Goal: Complete application form

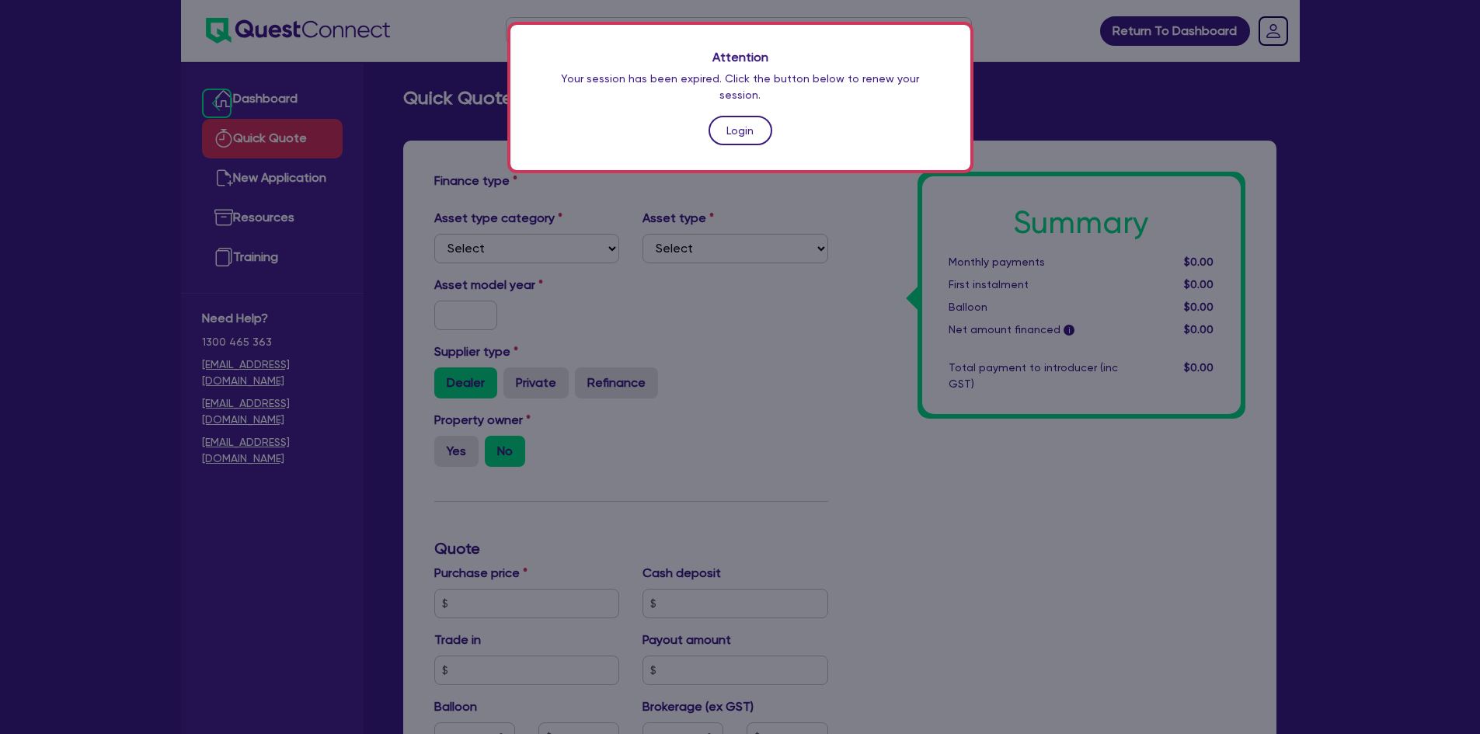
scroll to position [409, 0]
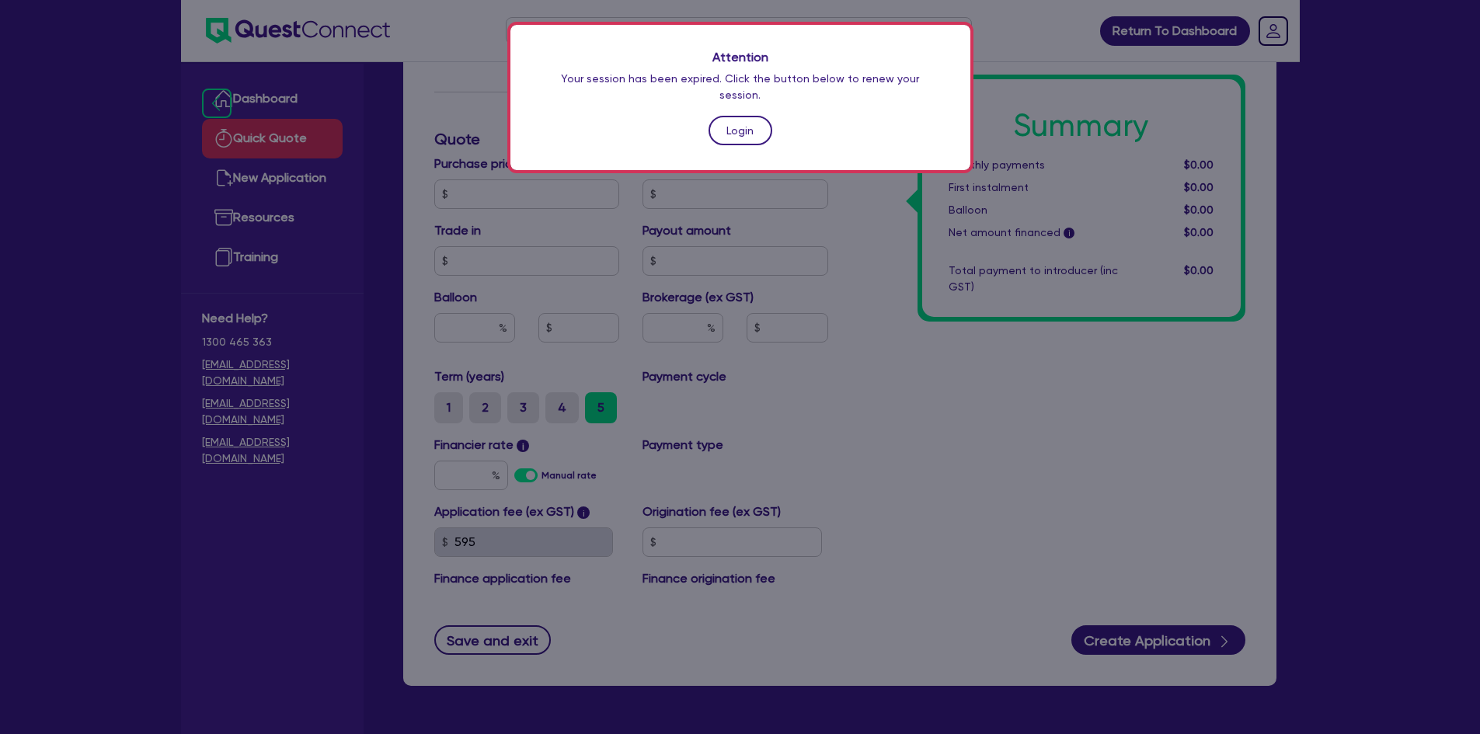
click at [744, 116] on link "Login" at bounding box center [741, 131] width 64 height 30
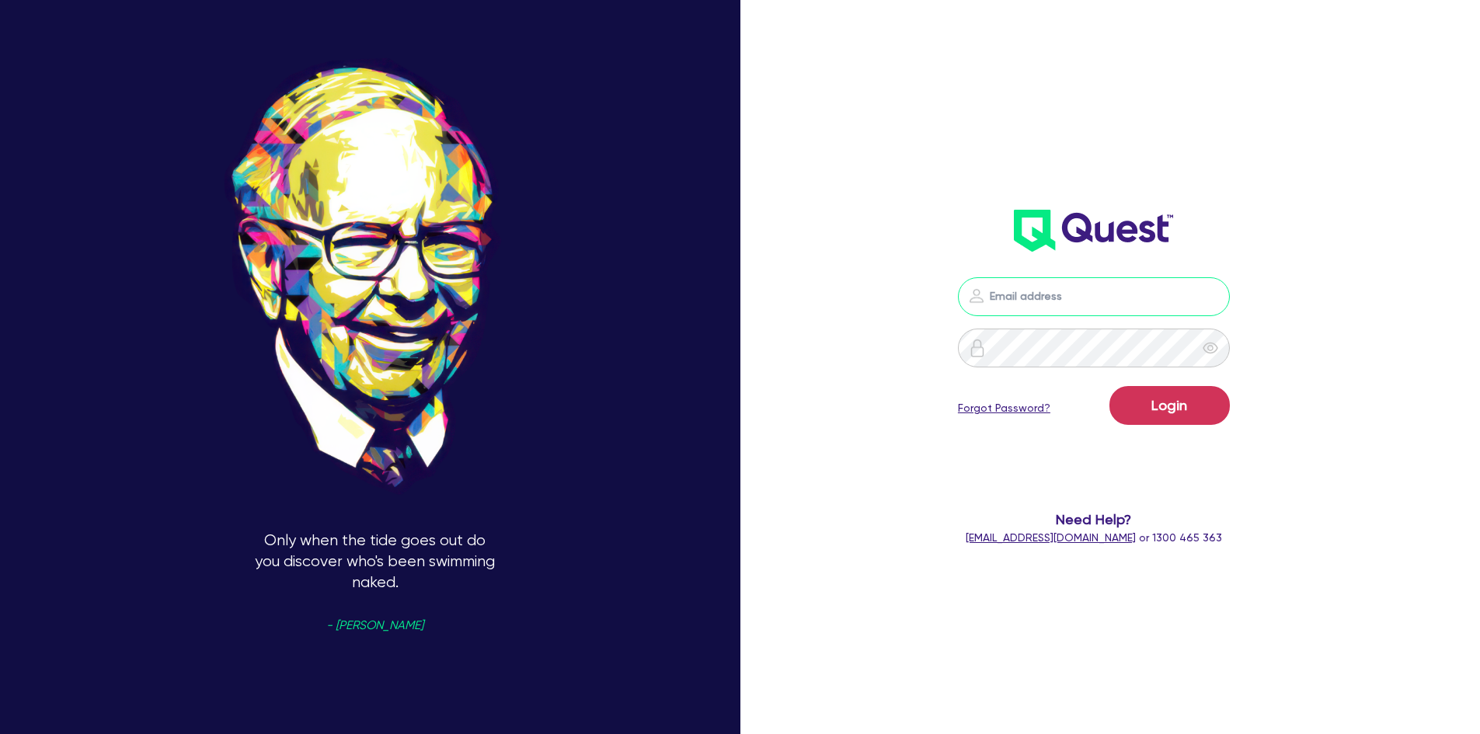
type input "[EMAIL_ADDRESS][DOMAIN_NAME]"
click at [1162, 413] on button "Login" at bounding box center [1170, 405] width 120 height 39
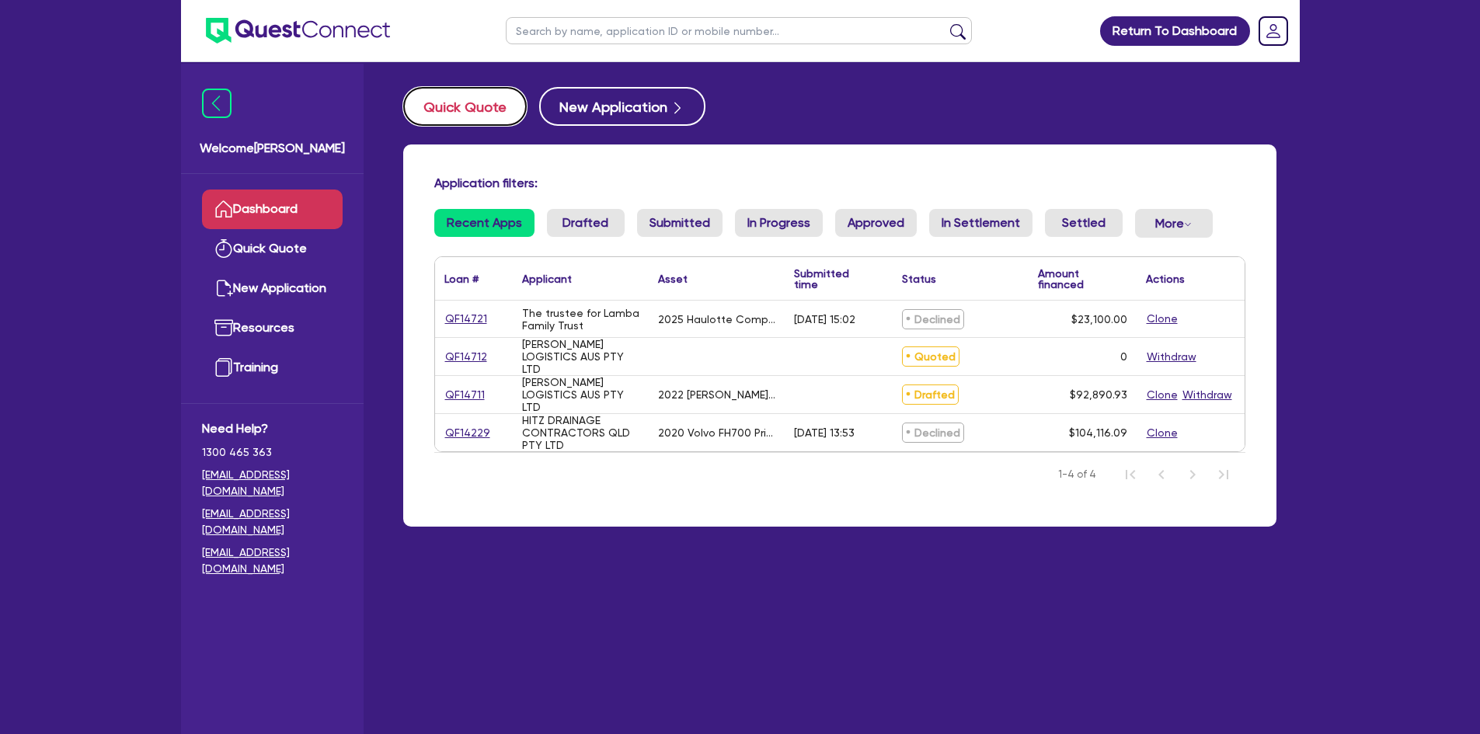
click at [458, 114] on button "Quick Quote" at bounding box center [465, 106] width 124 height 39
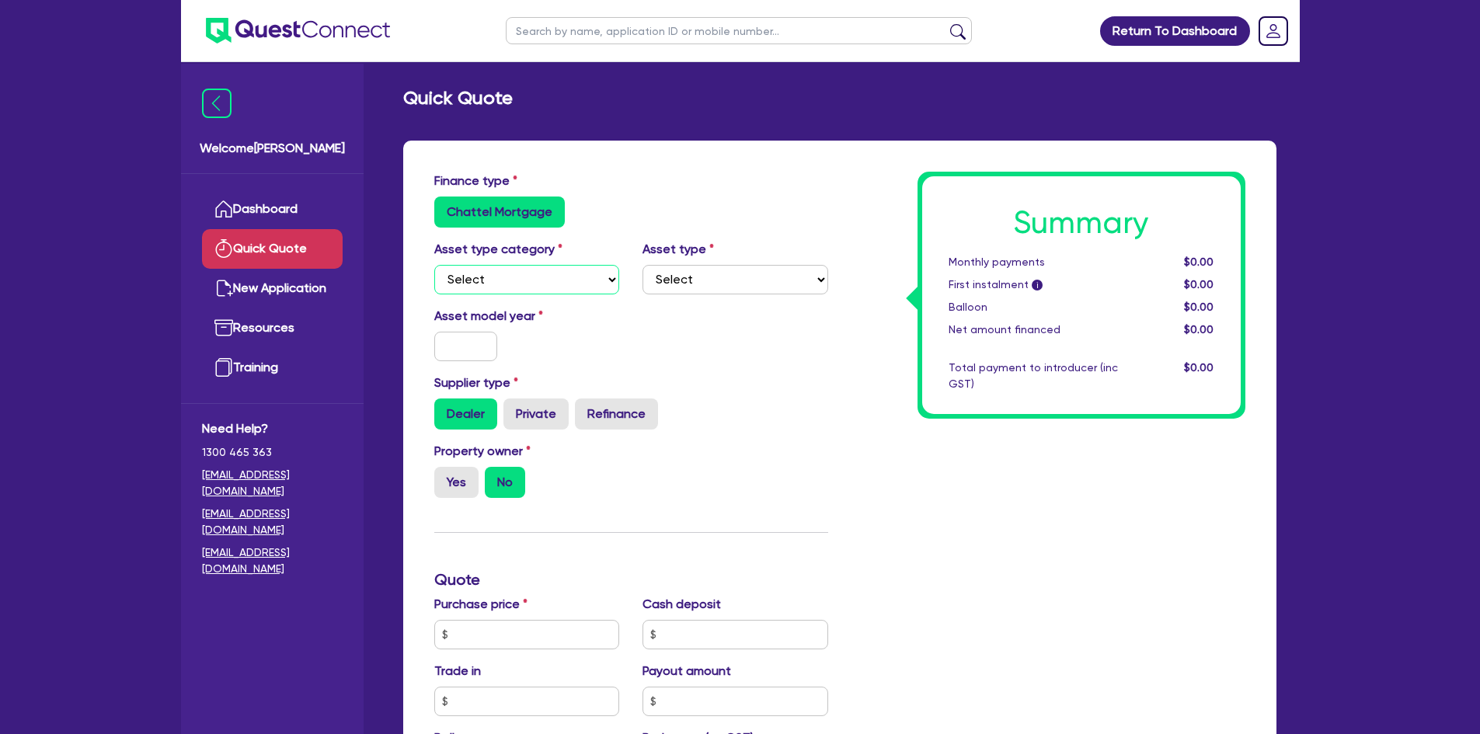
click at [529, 276] on select "Select Cars and light trucks Primary assets Secondary assets Tertiary assets" at bounding box center [527, 280] width 186 height 30
select select "PRIMARY_ASSETS"
click at [434, 265] on select "Select Cars and light trucks Primary assets Secondary assets Tertiary assets" at bounding box center [527, 280] width 186 height 30
click at [727, 274] on select "Select Heavy trucks over 4.5 tonne Trailers Bus and coaches Yellow goods and ex…" at bounding box center [736, 280] width 186 height 30
select select "TRAILERS"
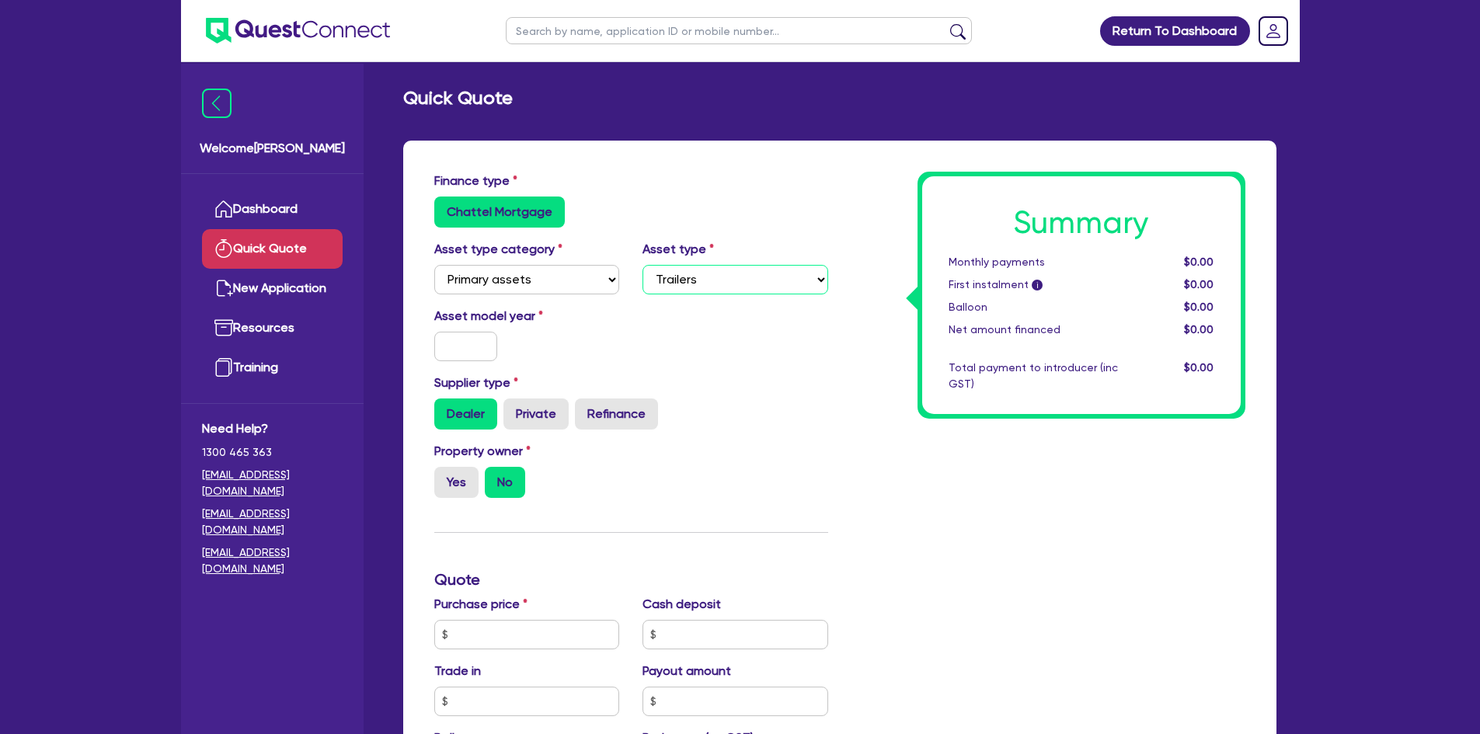
click at [643, 265] on select "Select Heavy trucks over 4.5 tonne Trailers Bus and coaches Yellow goods and ex…" at bounding box center [736, 280] width 186 height 30
click at [486, 348] on input "text" at bounding box center [466, 347] width 64 height 30
type input "2025"
click at [479, 645] on input "text" at bounding box center [527, 635] width 186 height 30
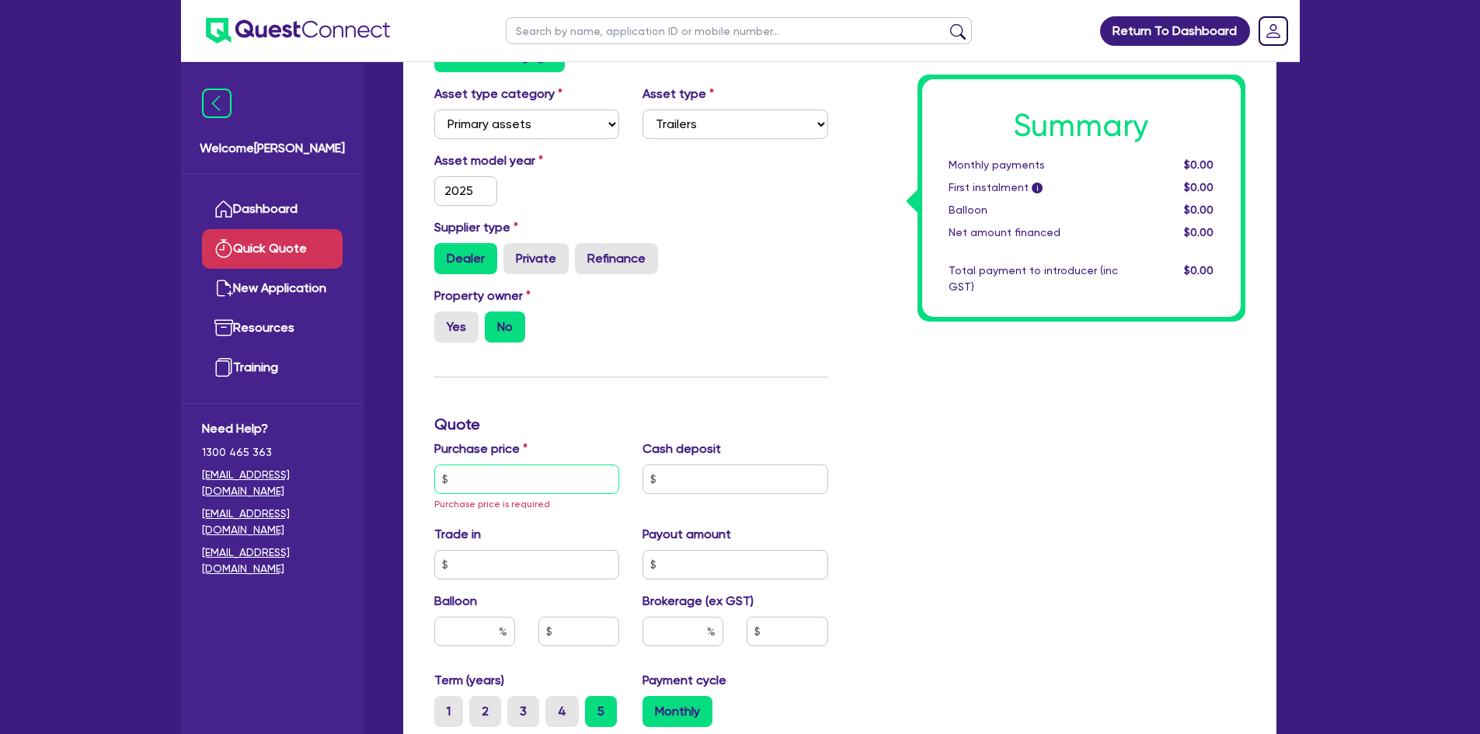
scroll to position [233, 0]
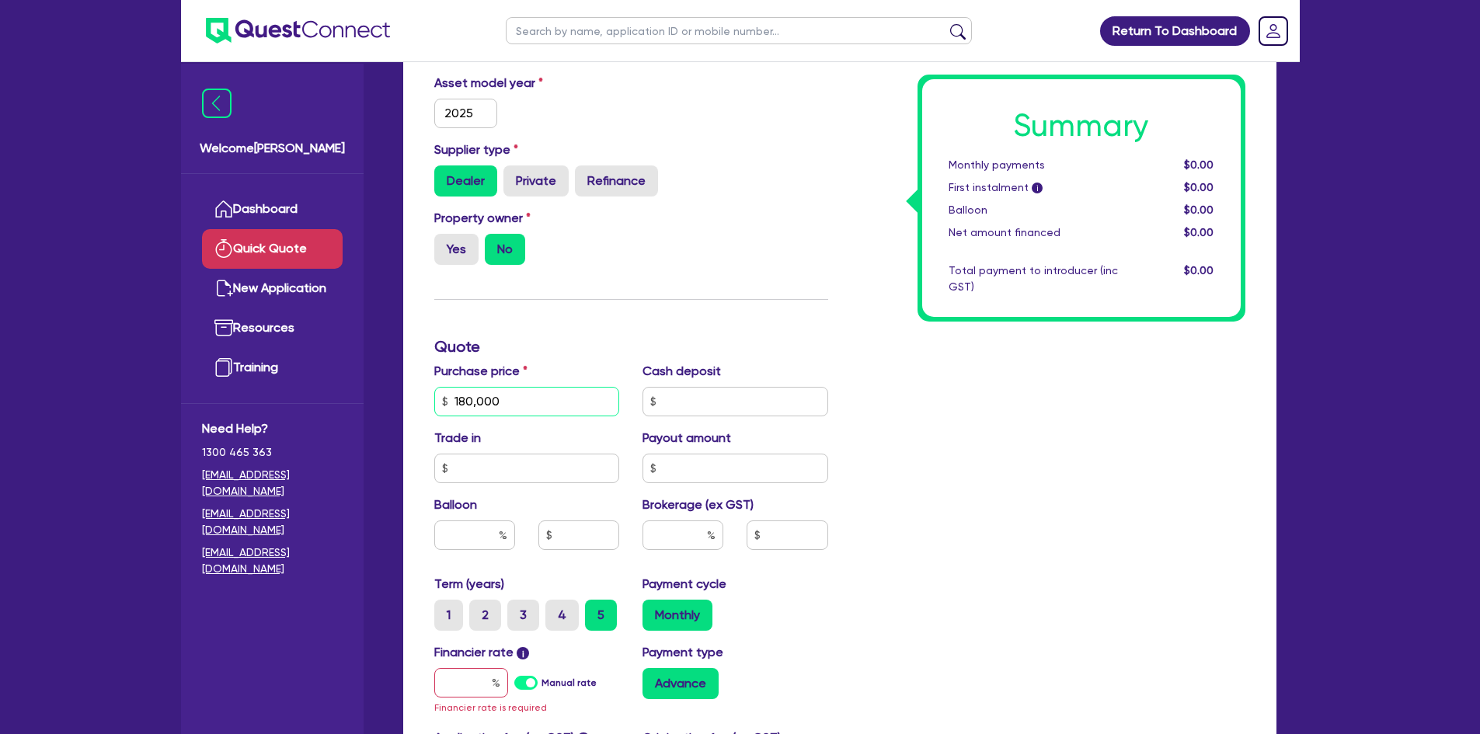
type input "180,000"
click at [448, 524] on input "text" at bounding box center [474, 536] width 81 height 30
type input "30"
click at [821, 535] on input "text" at bounding box center [787, 536] width 81 height 30
click at [699, 535] on input "text" at bounding box center [683, 536] width 81 height 30
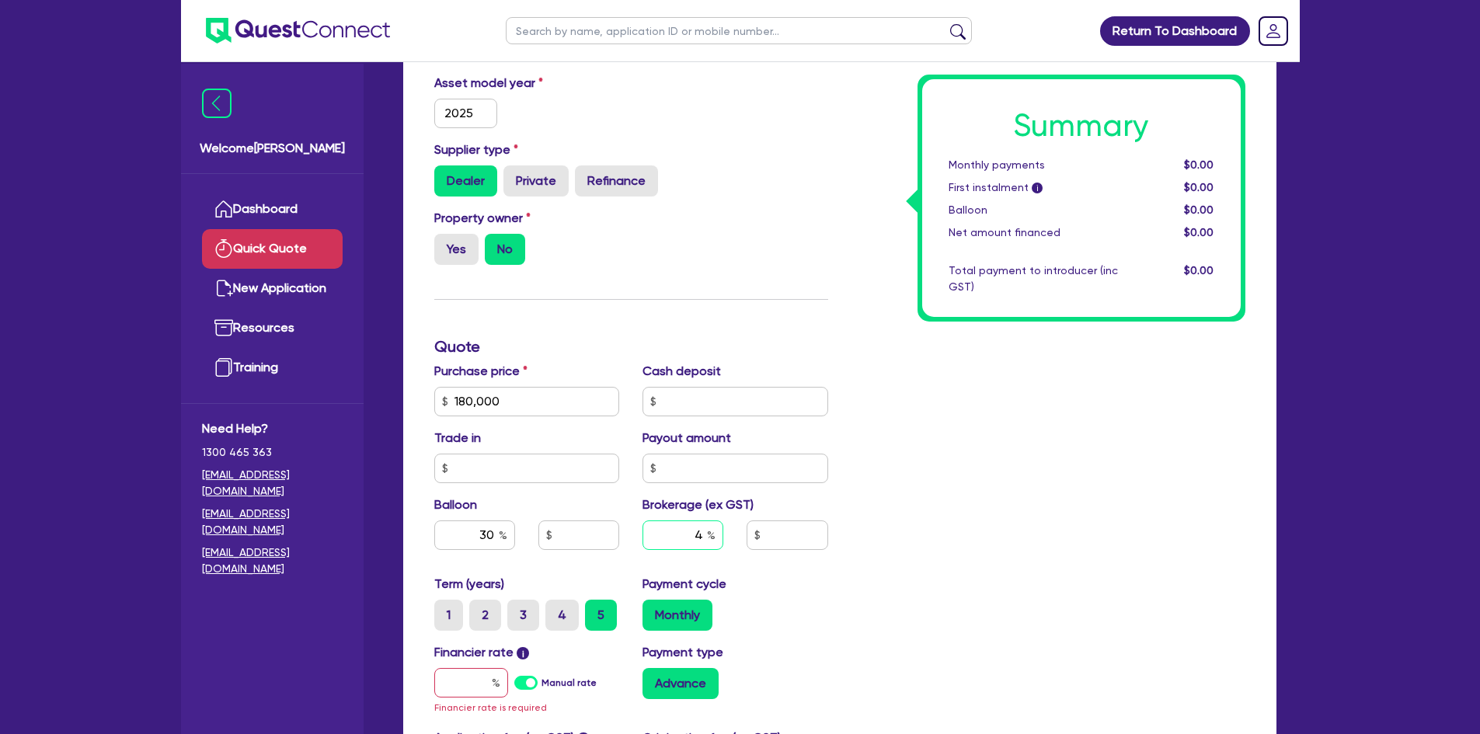
type input "4"
click at [787, 577] on div "Payment cycle Monthly" at bounding box center [735, 603] width 209 height 56
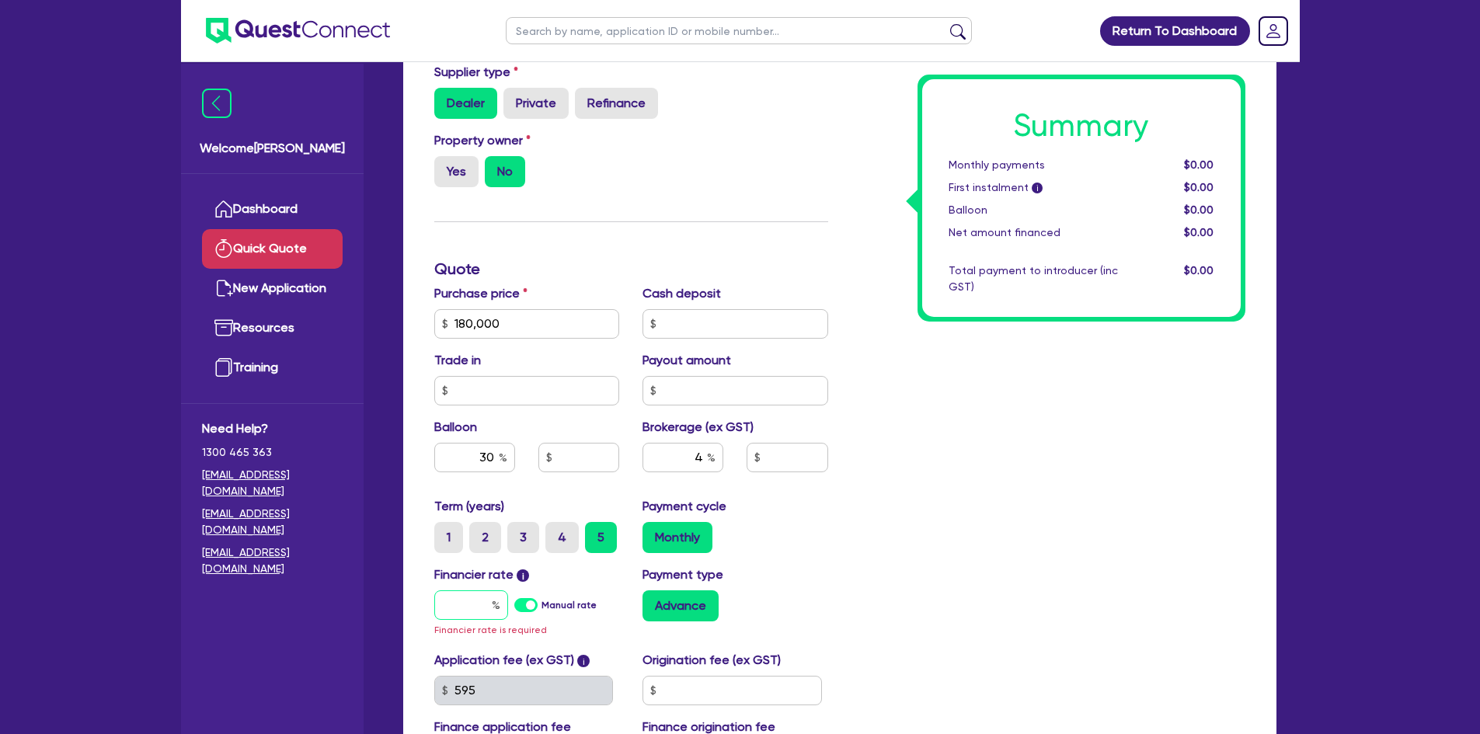
click at [478, 608] on input "text" at bounding box center [471, 606] width 74 height 30
click at [542, 612] on label "Manual rate" at bounding box center [569, 605] width 55 height 14
click at [0, 0] on input "Manual rate" at bounding box center [0, 0] width 0 height 0
type input "54,000"
type input "7,200"
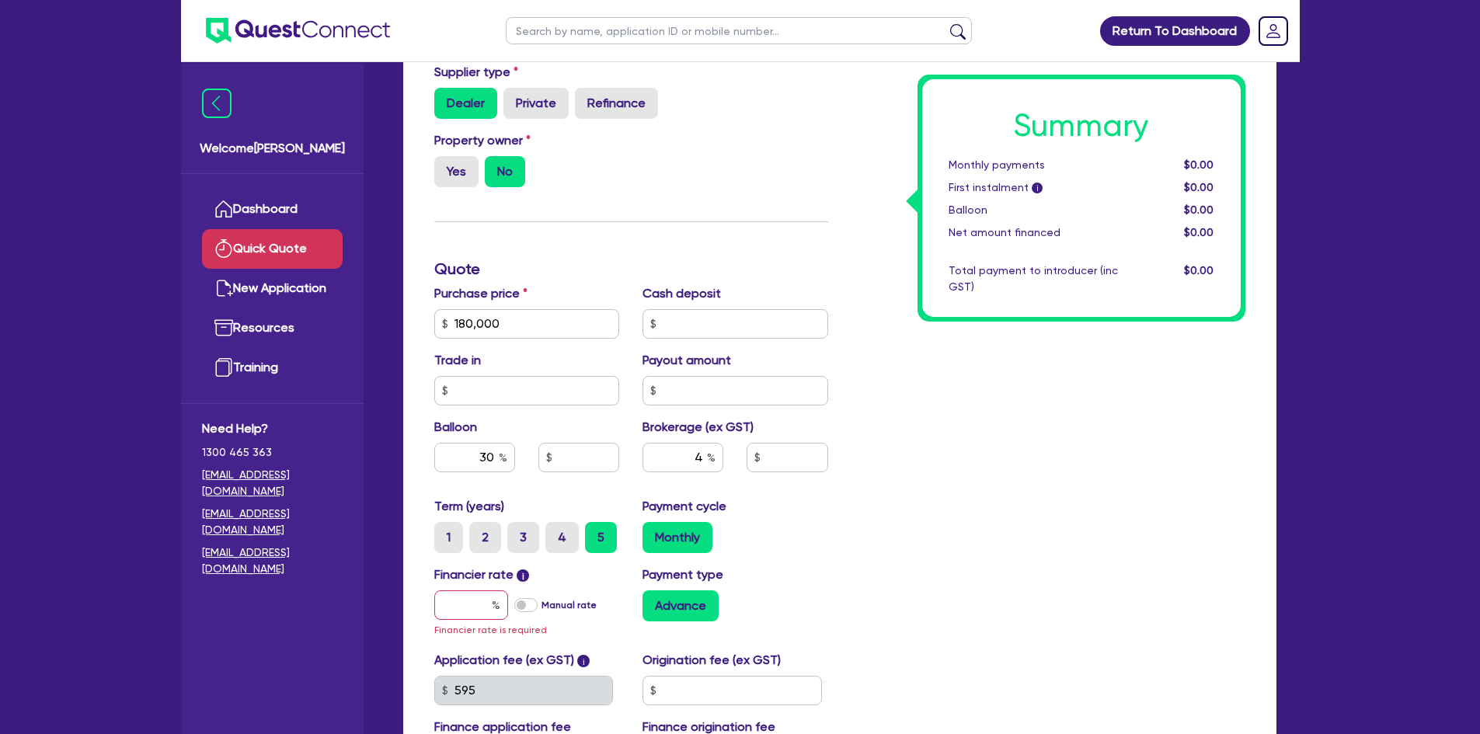
type input "17"
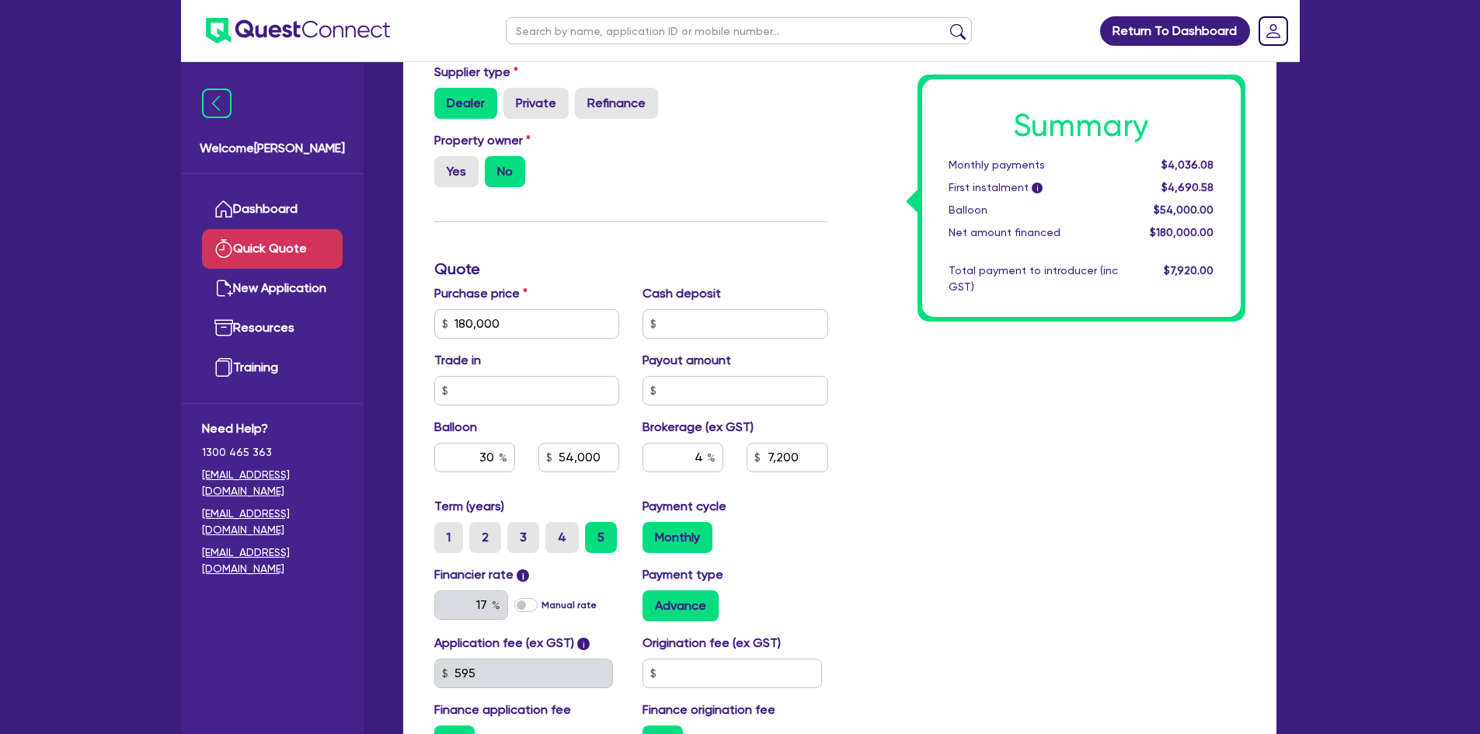
scroll to position [466, 0]
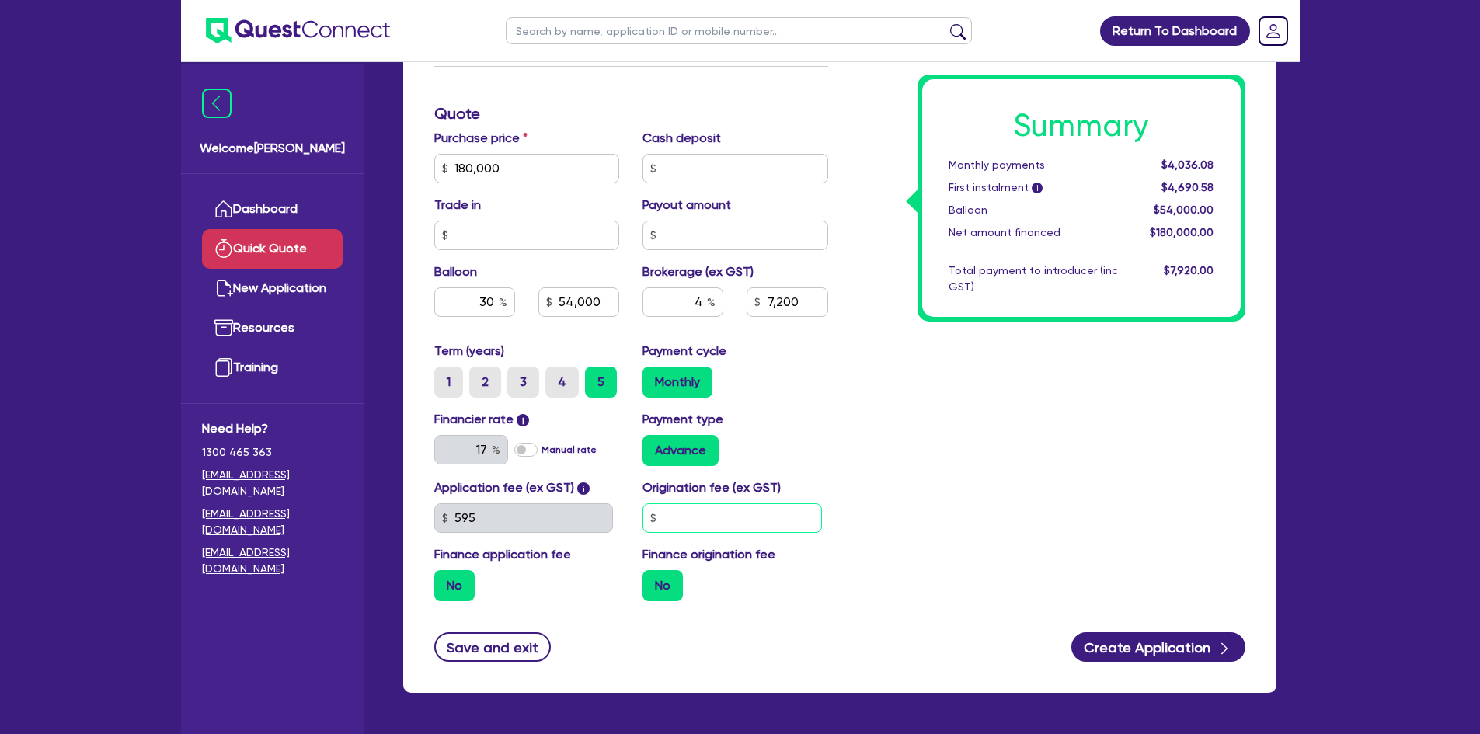
click at [668, 514] on input "text" at bounding box center [732, 518] width 179 height 30
type input "1,500"
type input "54,000"
type input "7,200"
click at [817, 471] on div "Financier rate i 17 Manual rate Payment type Advance" at bounding box center [631, 444] width 417 height 68
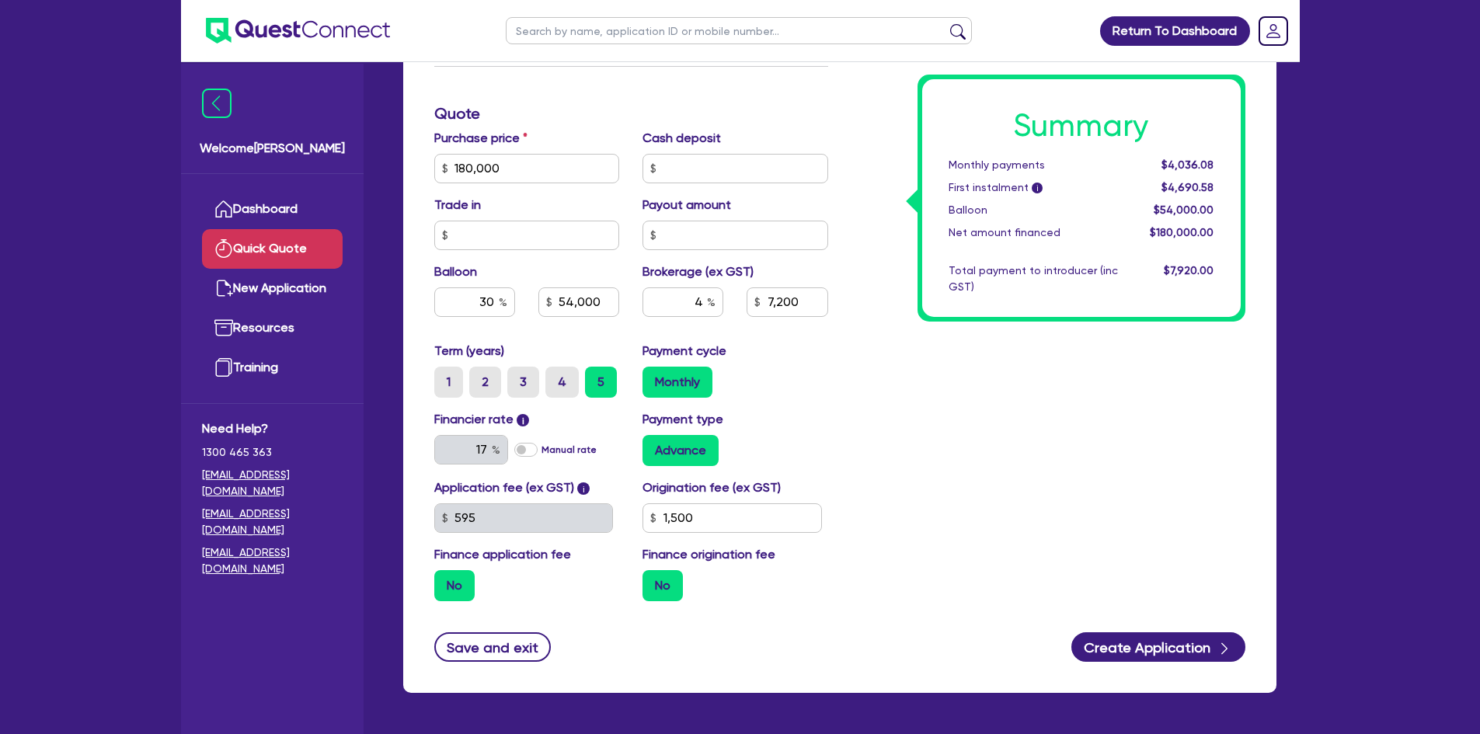
type input "54,000"
type input "7,200"
click at [566, 509] on div "Application fee (ex GST) i 595 Origination fee (ex GST) 1,500 Finance applicati…" at bounding box center [631, 546] width 417 height 135
click at [688, 508] on input "text" at bounding box center [732, 518] width 179 height 30
type input "54,000"
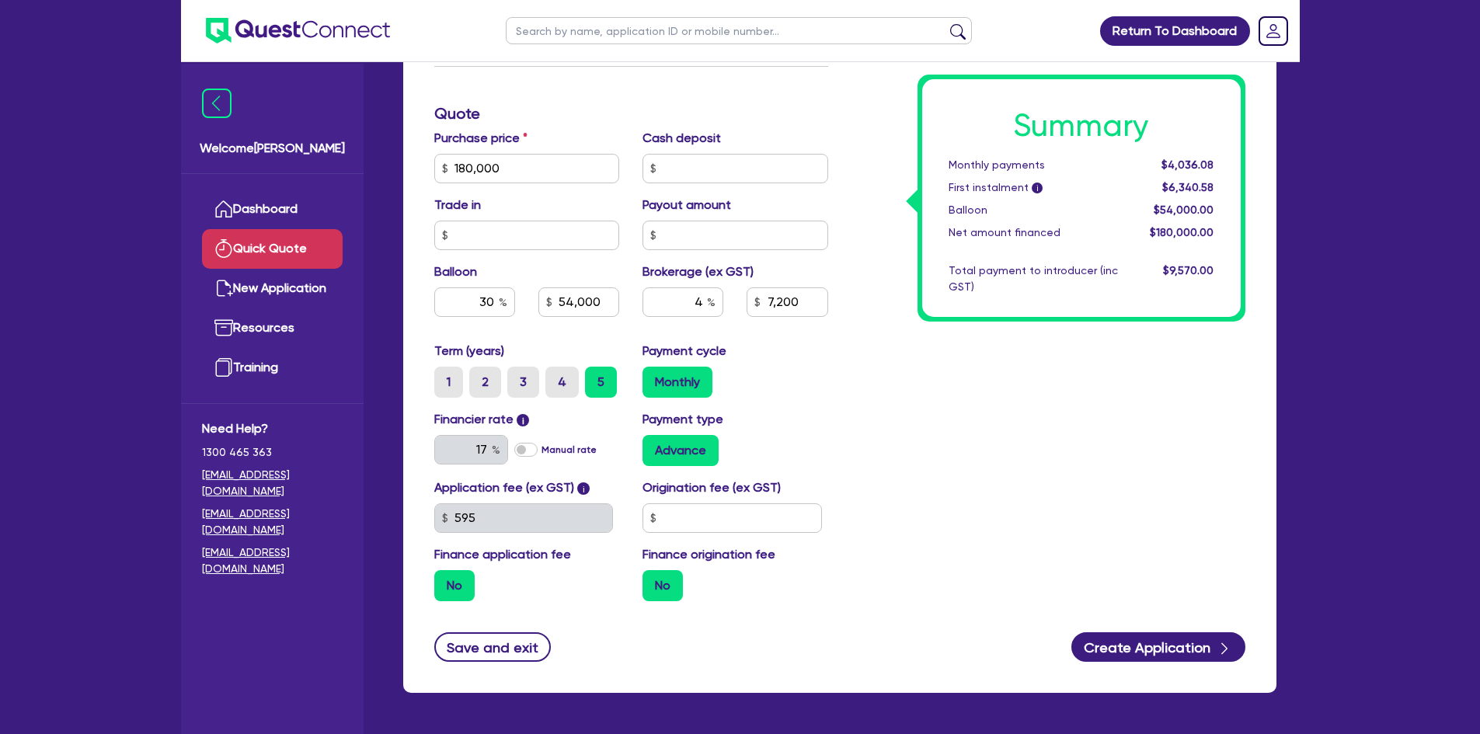
type input "7,200"
click at [805, 455] on div "Advance" at bounding box center [736, 450] width 186 height 31
type input "54,000"
type input "7,200"
drag, startPoint x: 463, startPoint y: 303, endPoint x: 577, endPoint y: 301, distance: 113.5
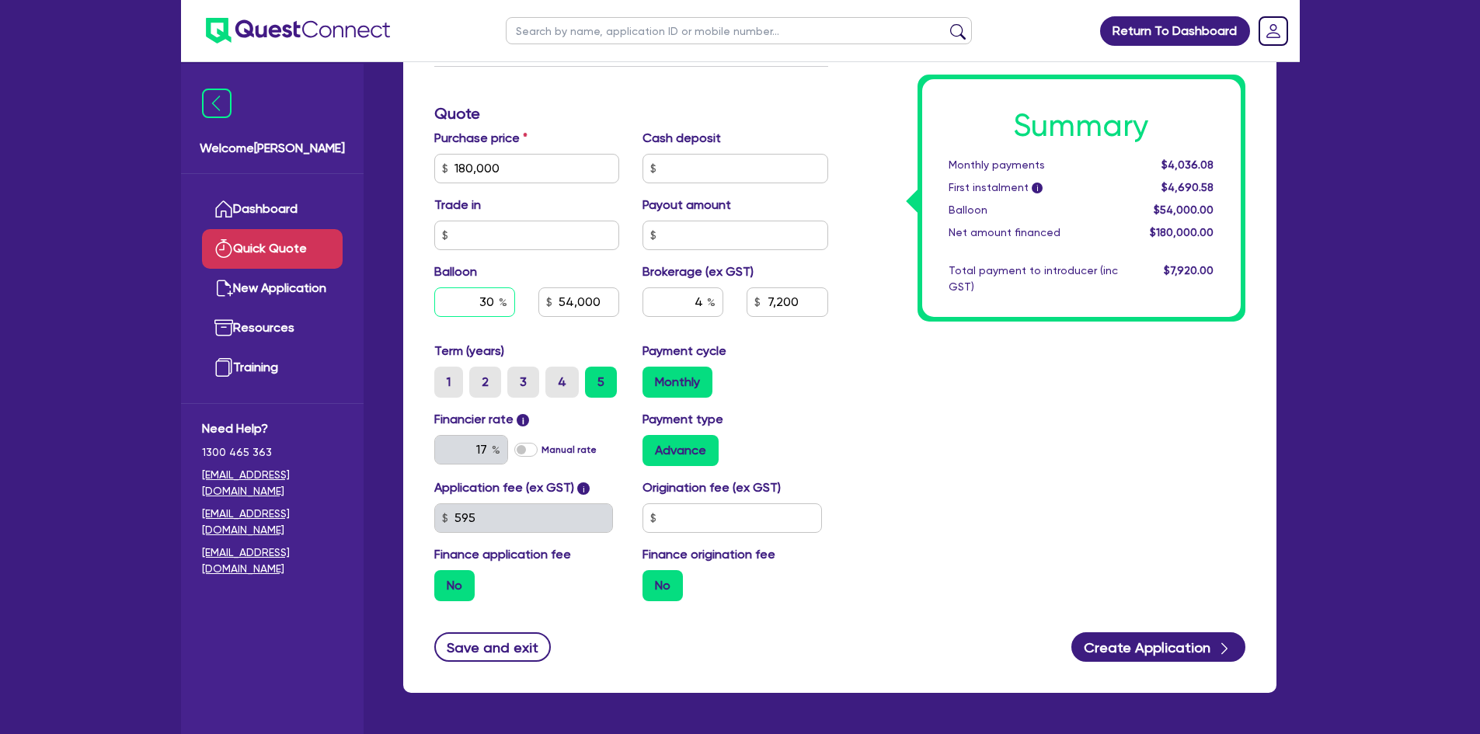
click at [577, 301] on div "30 54,000" at bounding box center [527, 302] width 209 height 30
type input "54,000"
type input "7,200"
click at [864, 427] on div "Summary Monthly payments $4,036.08 First instalment i $4,690.58 Balloon $54,000…" at bounding box center [1048, 160] width 417 height 908
type input "7,200"
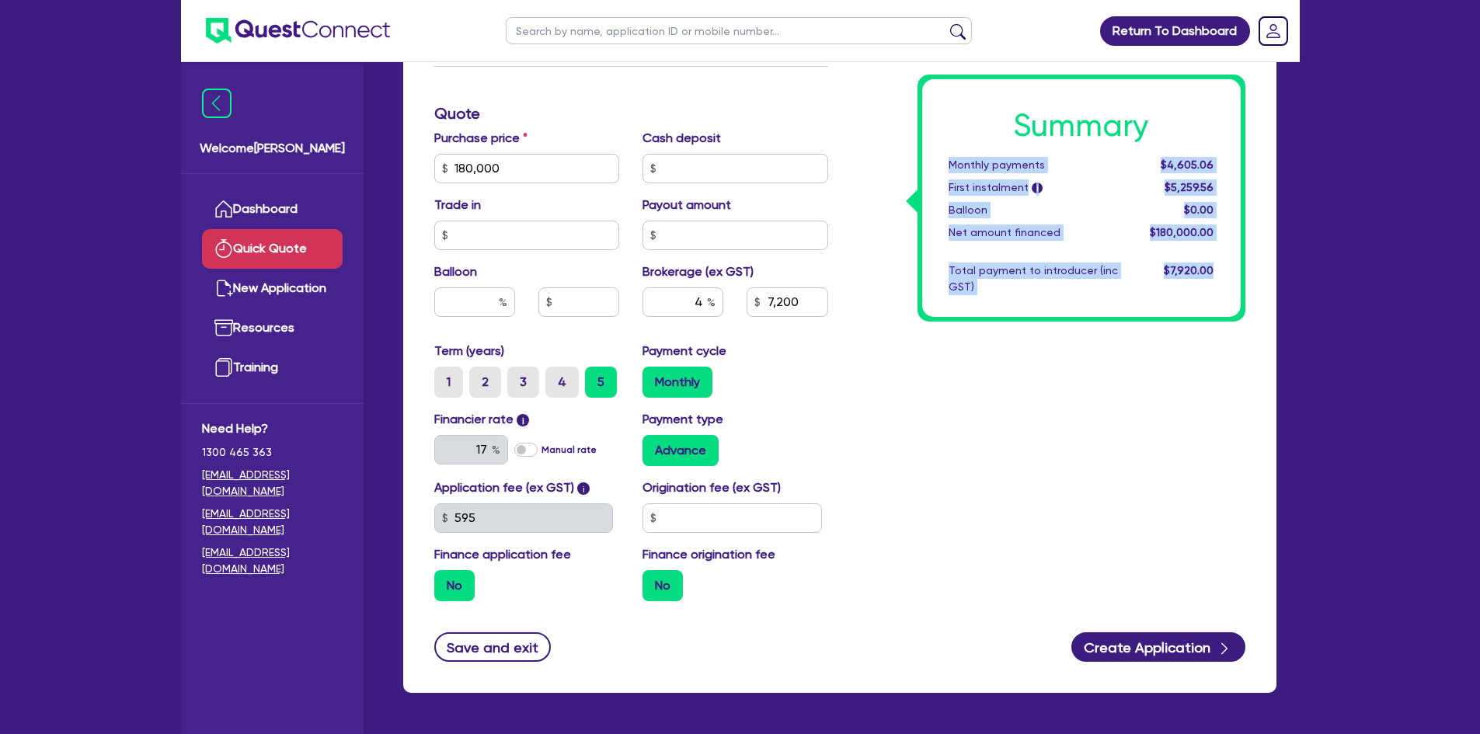
drag, startPoint x: 1108, startPoint y: 277, endPoint x: 939, endPoint y: 166, distance: 202.4
click at [939, 166] on div "Summary Monthly payments $4,605.06 First instalment i $5,259.56 Balloon $0.00 N…" at bounding box center [1081, 198] width 319 height 238
click at [943, 165] on div "Monthly payments" at bounding box center [1033, 165] width 193 height 16
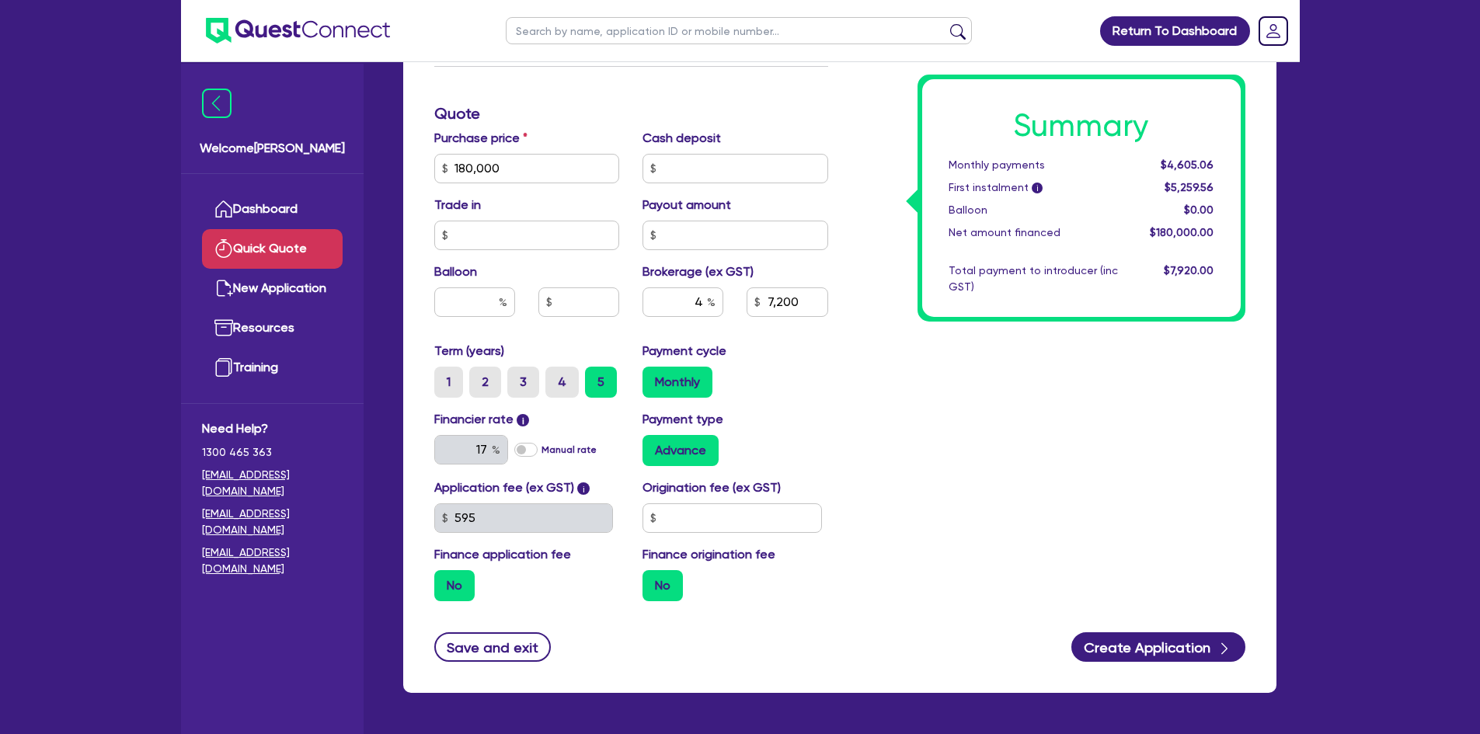
scroll to position [520, 0]
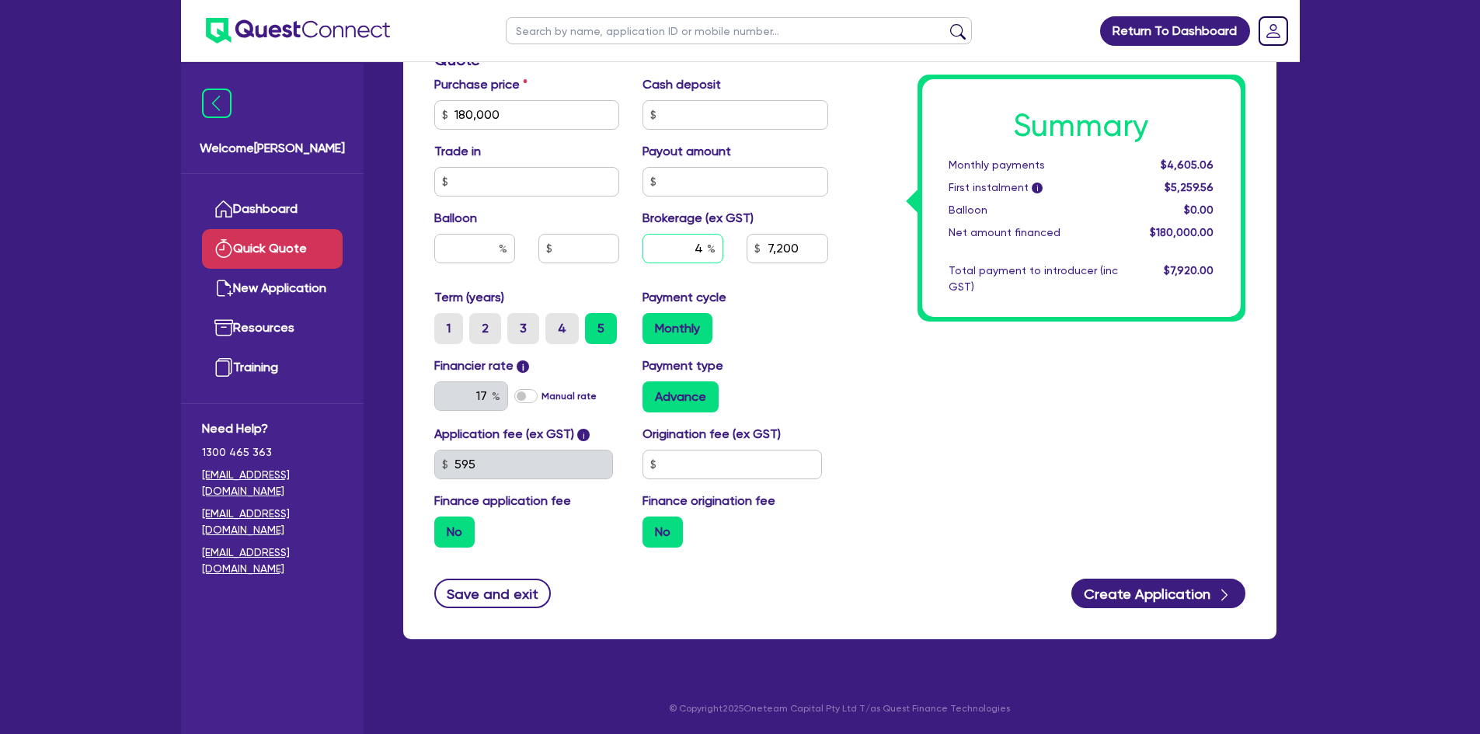
drag, startPoint x: 695, startPoint y: 251, endPoint x: 928, endPoint y: 231, distance: 234.0
click at [927, 231] on div "Finance type Chattel Mortgage Asset type category Select Cars and light trucks …" at bounding box center [840, 106] width 835 height 908
type input "3"
click at [908, 373] on div "Summary Monthly payments Calculating... First instalment i Calculating... Ballo…" at bounding box center [1048, 106] width 417 height 908
drag, startPoint x: 695, startPoint y: 250, endPoint x: 784, endPoint y: 245, distance: 89.5
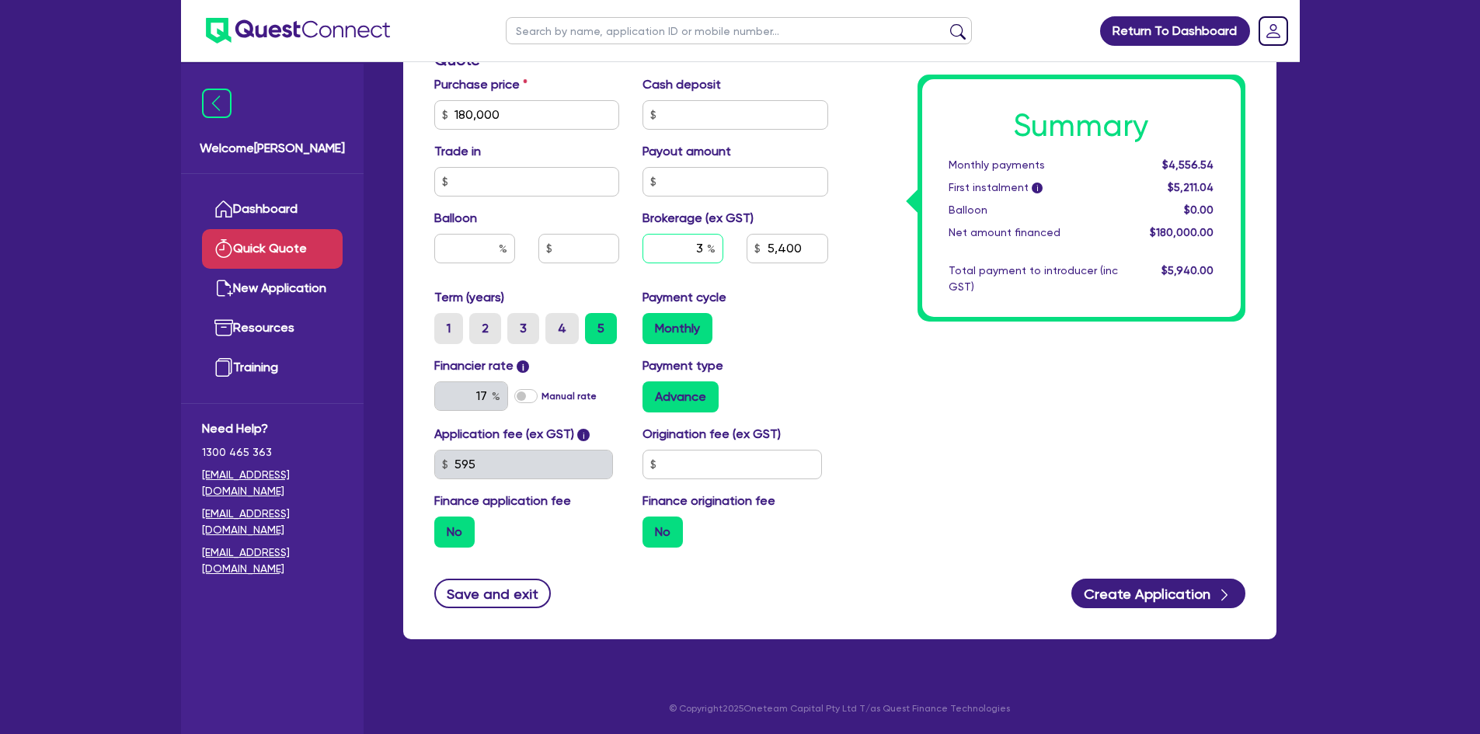
click at [756, 248] on div "3 5,400" at bounding box center [735, 255] width 209 height 42
click at [685, 256] on input "3" at bounding box center [683, 249] width 81 height 30
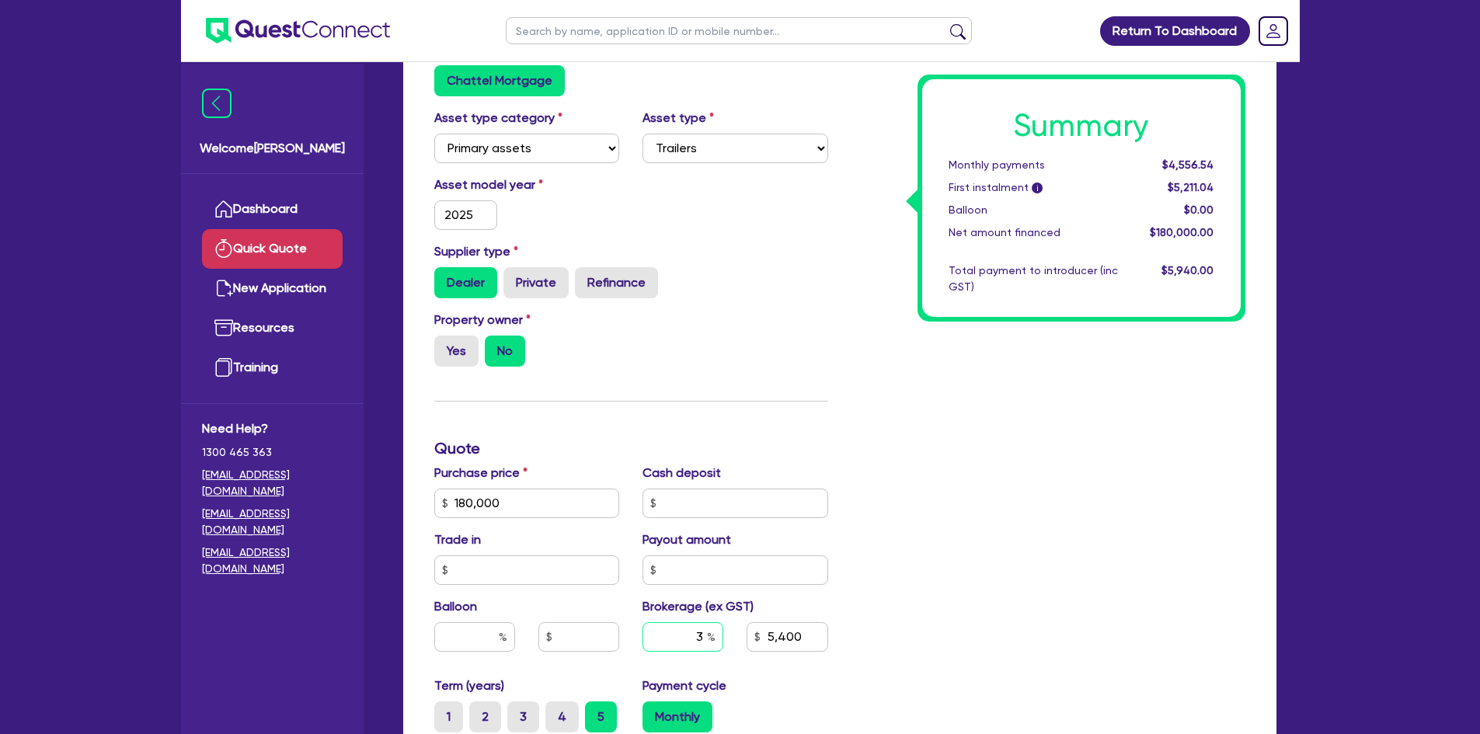
scroll to position [0, 0]
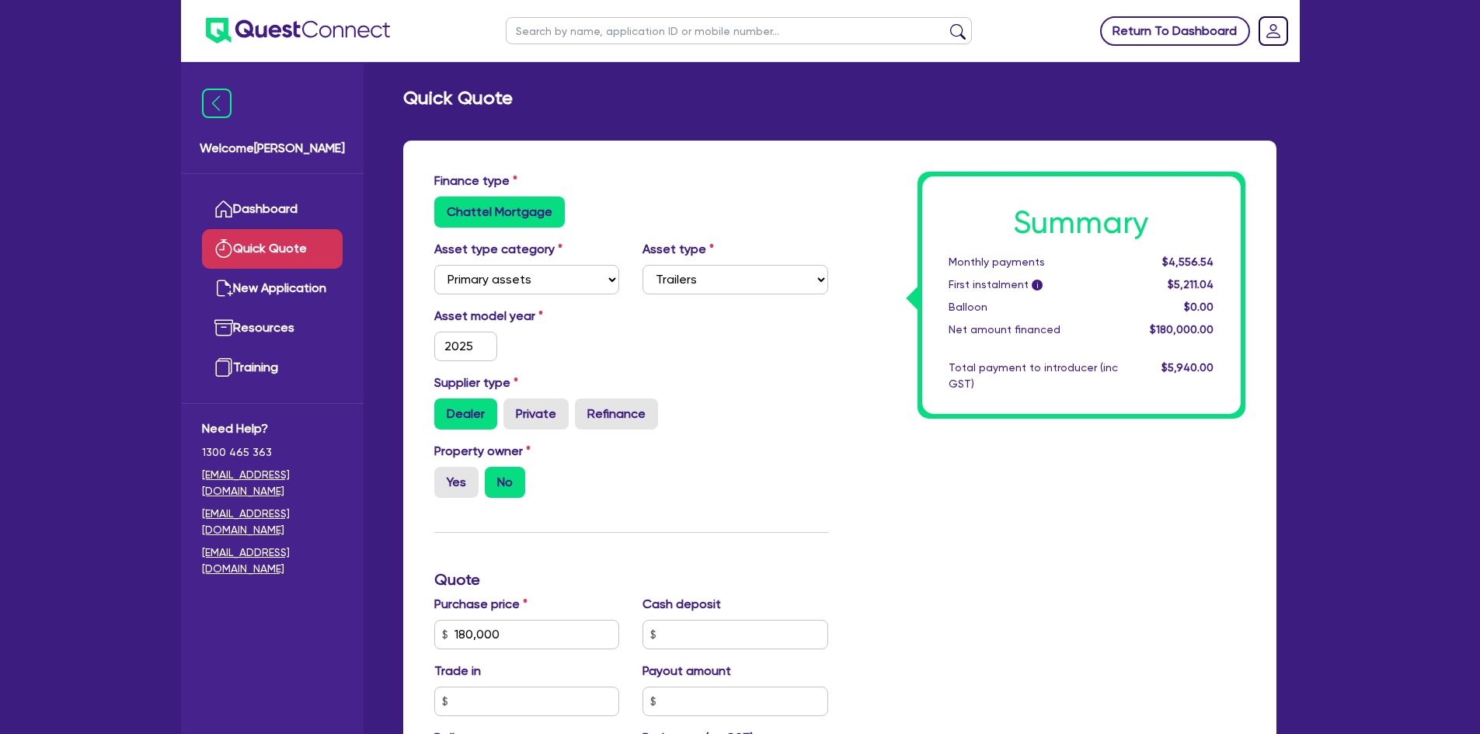
type input "5,400"
click at [1186, 37] on link "Return To Dashboard" at bounding box center [1175, 31] width 150 height 30
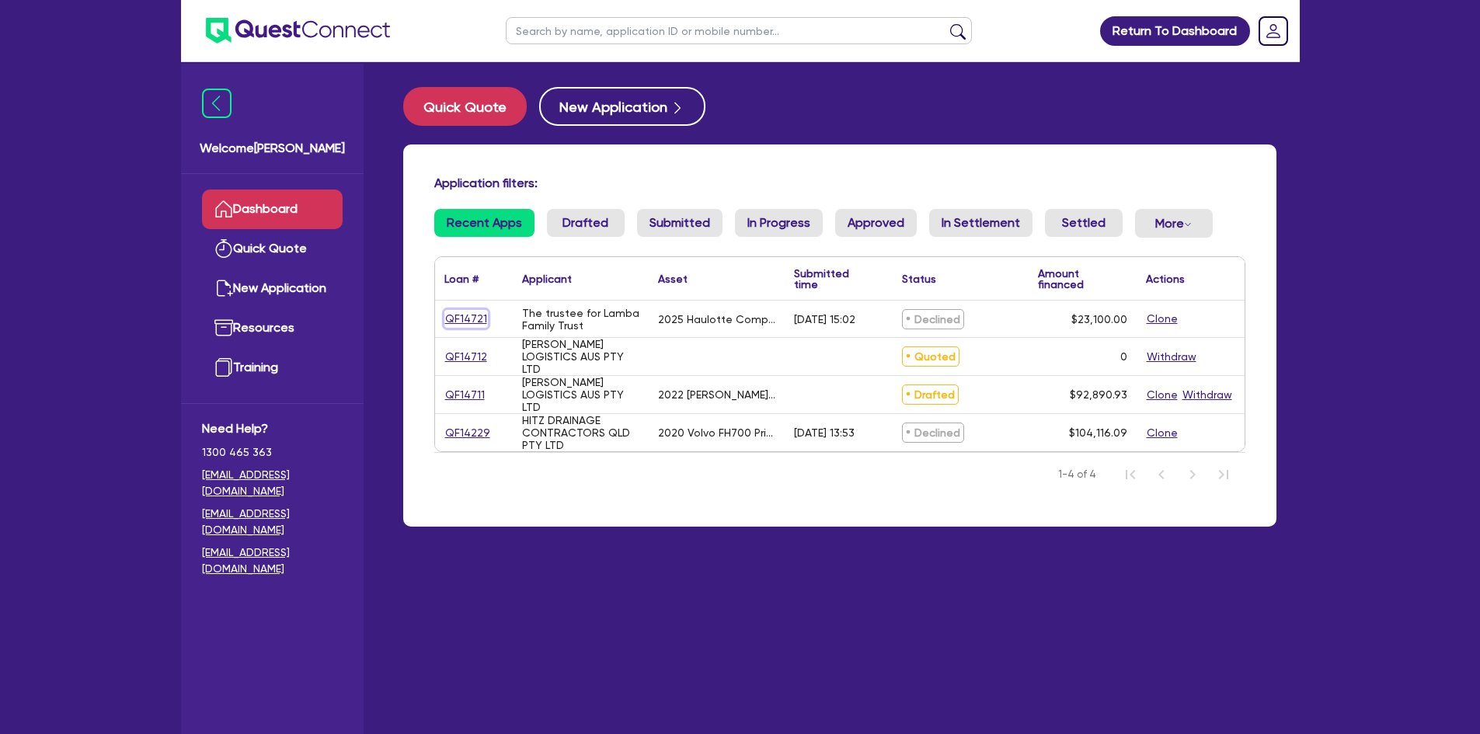
click at [457, 317] on link "QF14721" at bounding box center [466, 319] width 44 height 18
select select "PRIMARY_ASSETS"
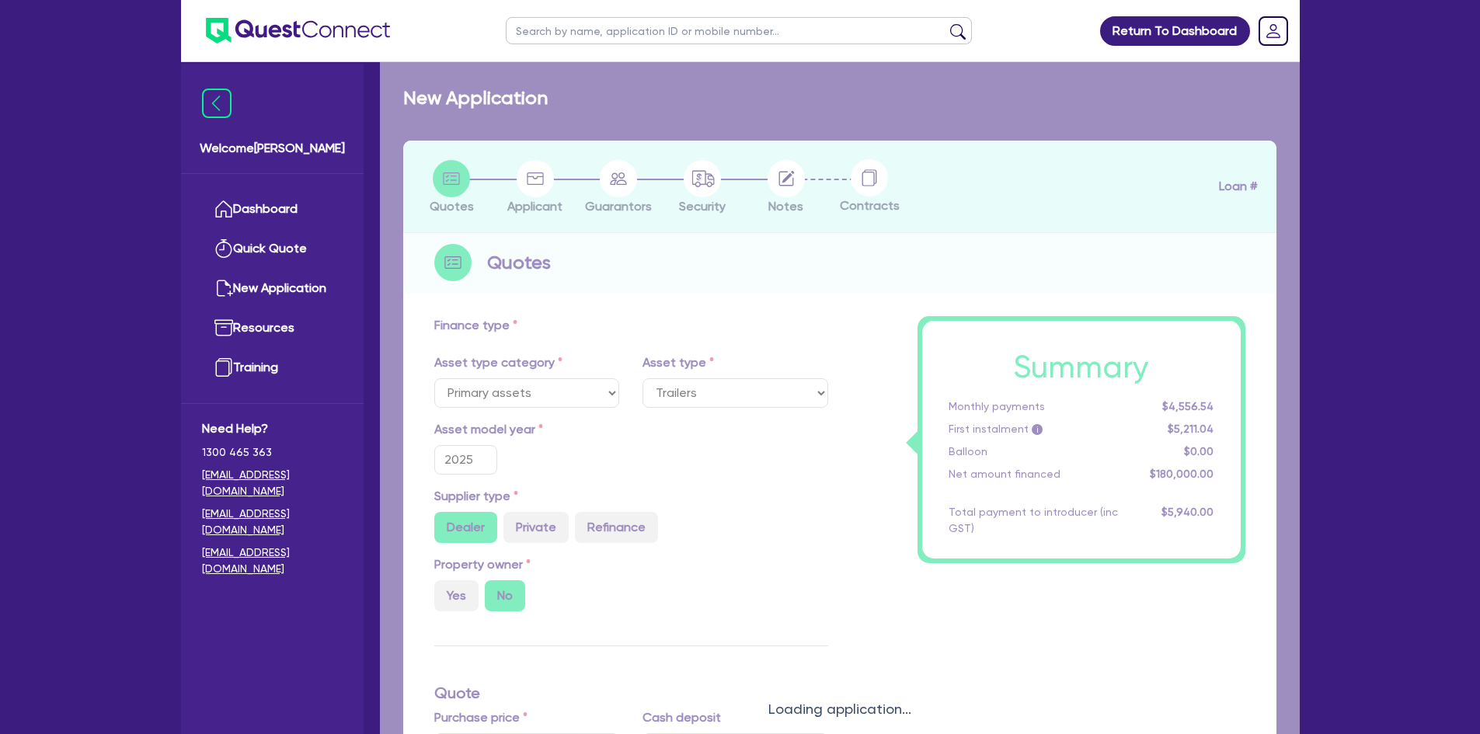
select select "YELLOW_GOODS_AND_EXCAVATORS"
radio input "true"
type input "23,100"
type input "7"
type input "1,617"
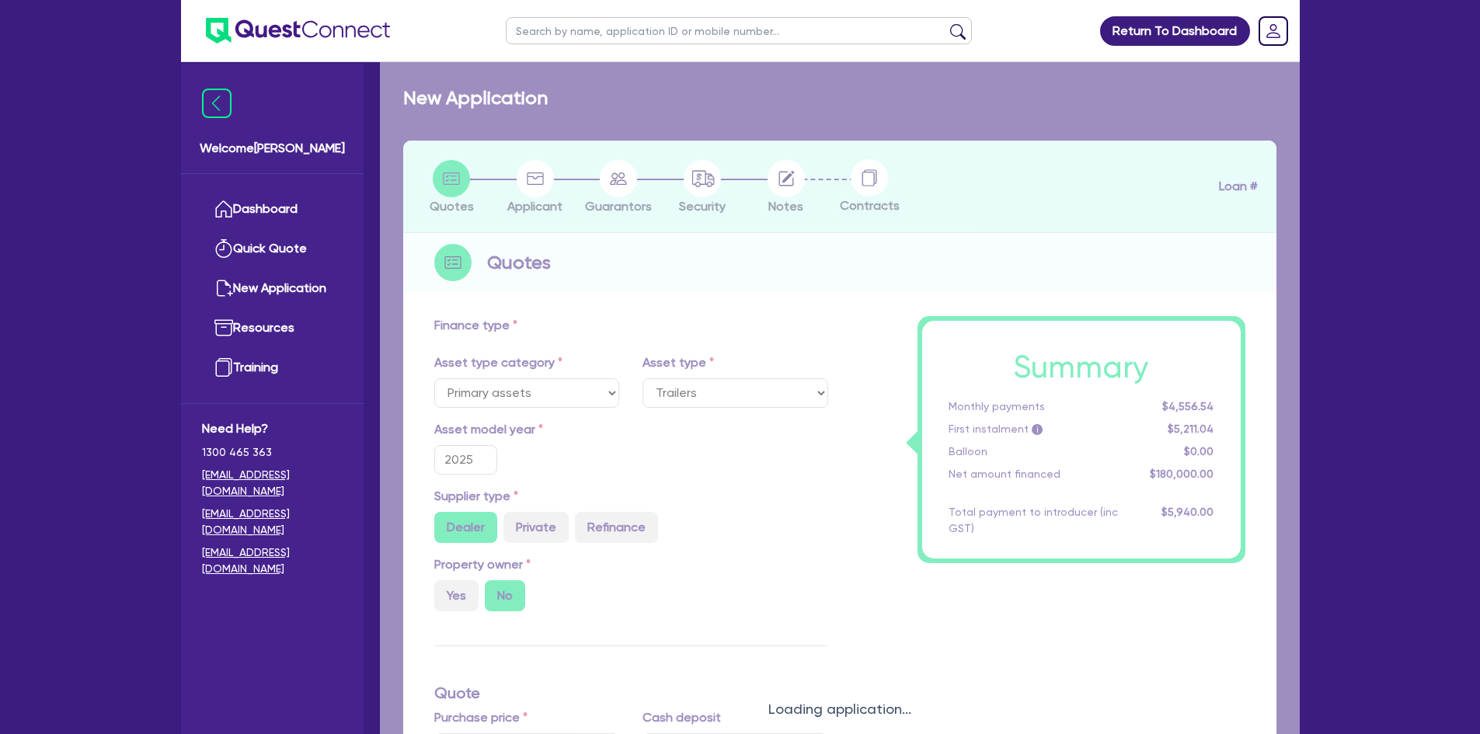
type input "17.95"
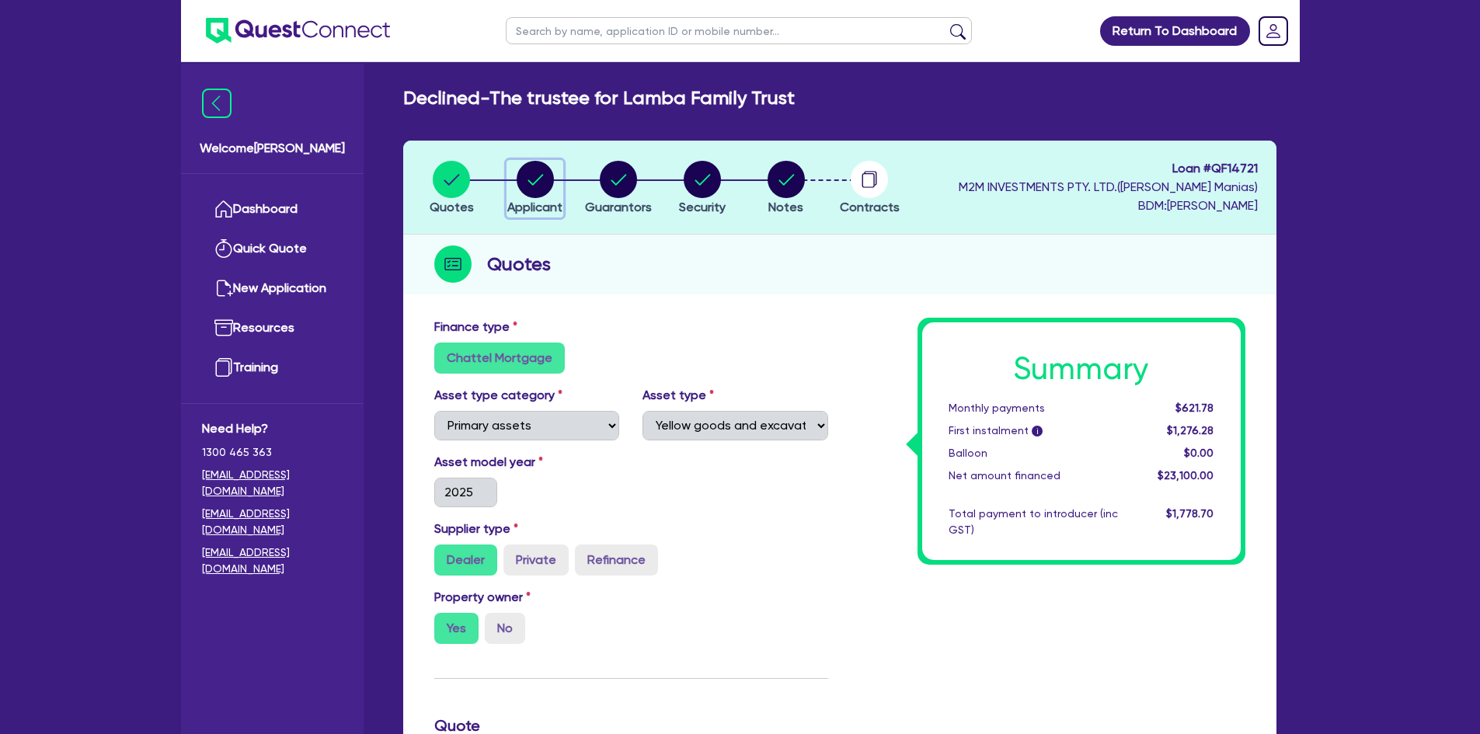
click at [528, 197] on icon "button" at bounding box center [535, 179] width 37 height 37
select select "TRUST"
select select "COMPANY"
select select "TRANSPORT_WAREHOUSING"
select select "POSTAL_DELIVERY"
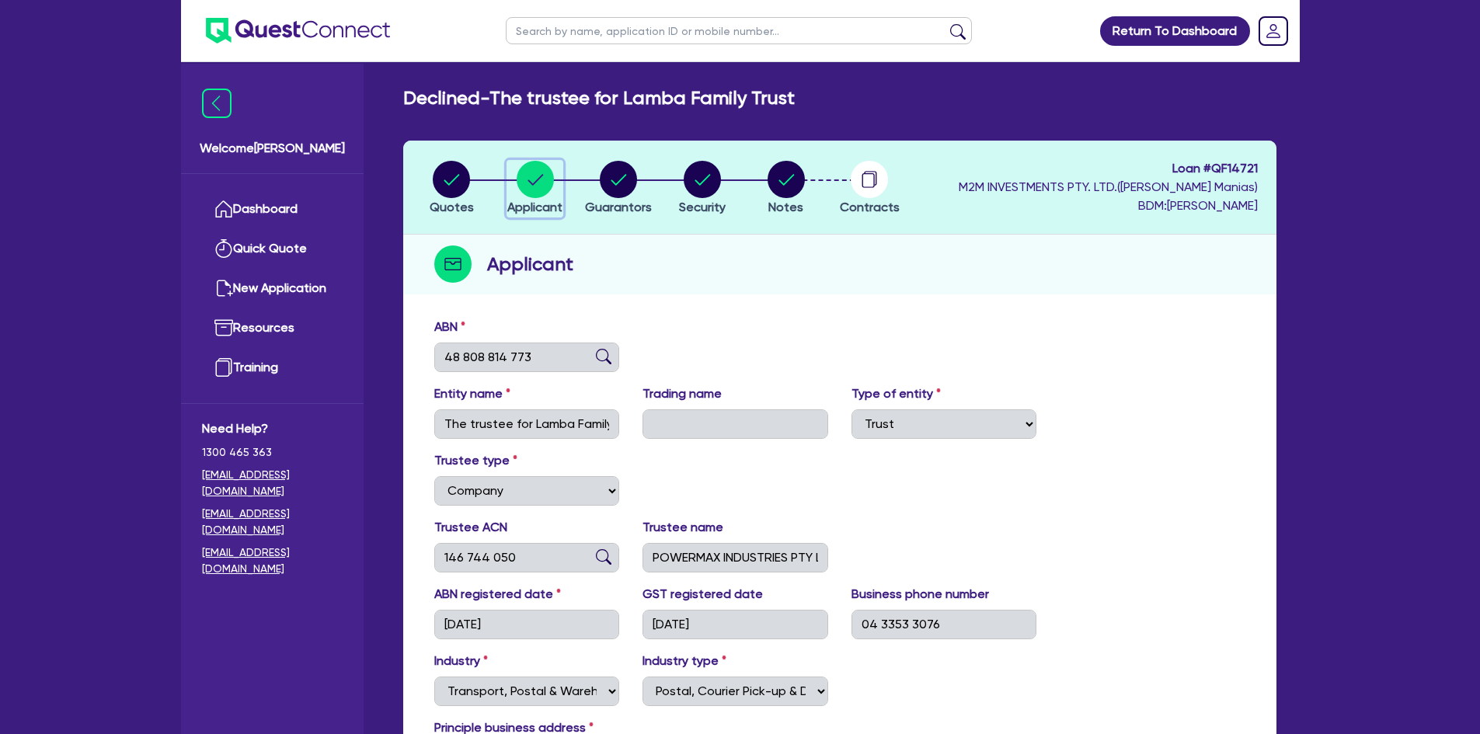
scroll to position [205, 0]
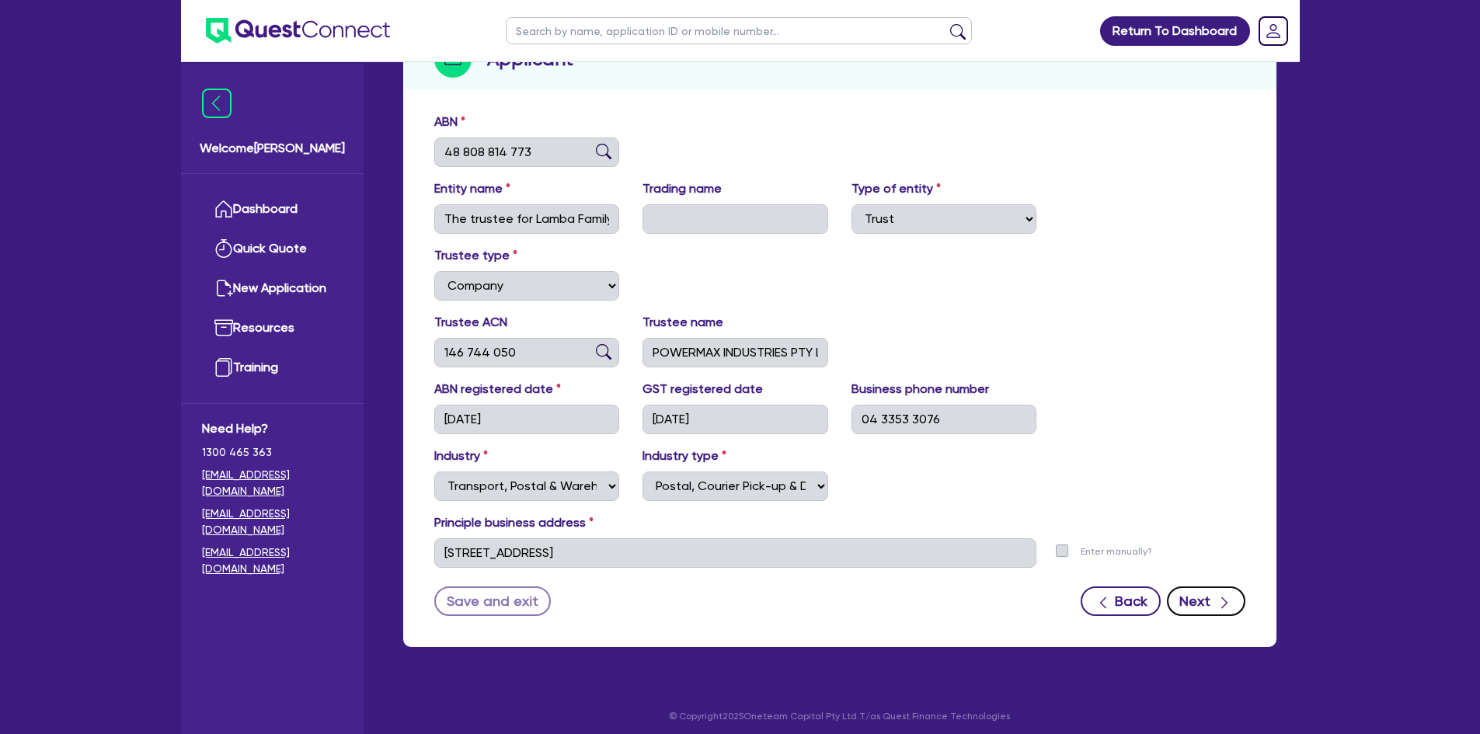
click at [1223, 601] on icon "button" at bounding box center [1225, 603] width 16 height 16
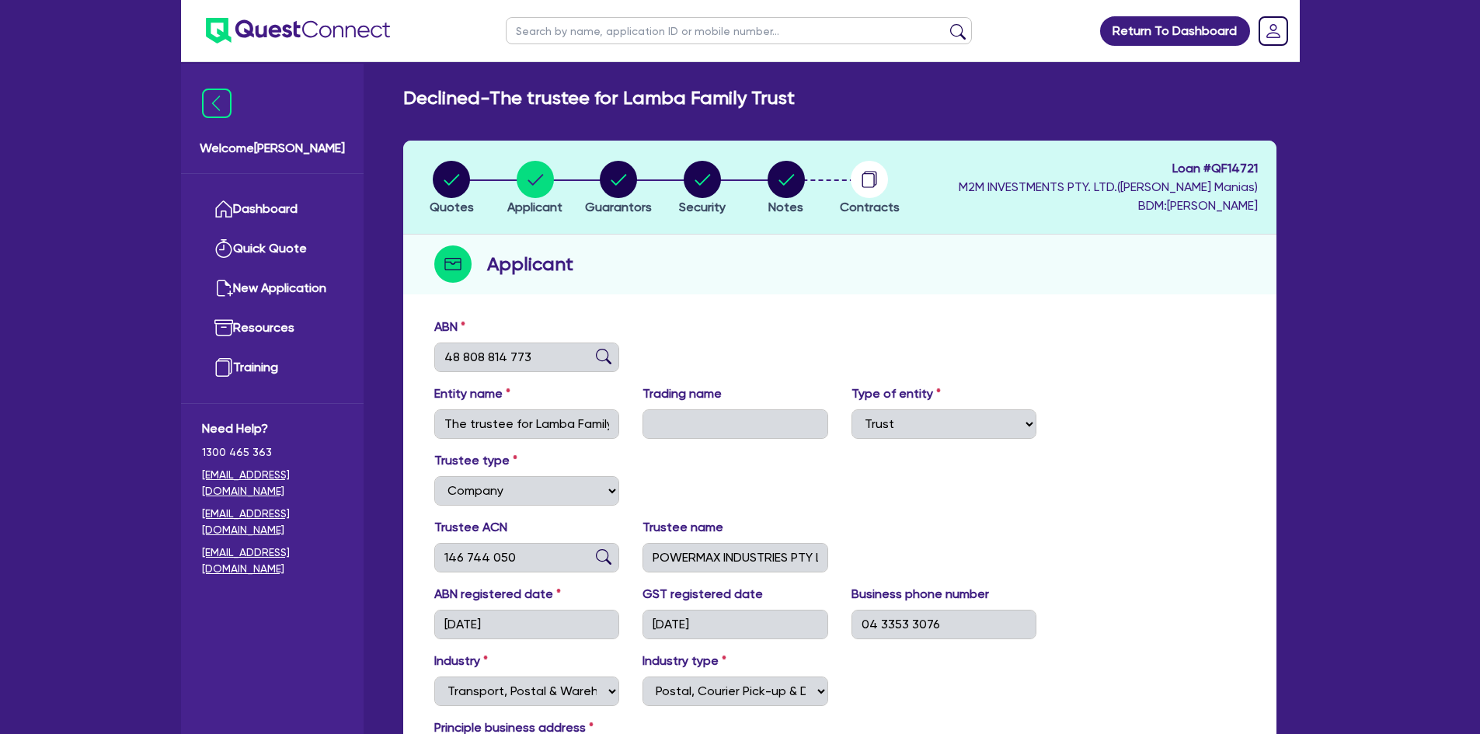
select select "MR"
select select "VIC"
select select "DE_FACTO"
select select "CASH"
select select "PROPERTY"
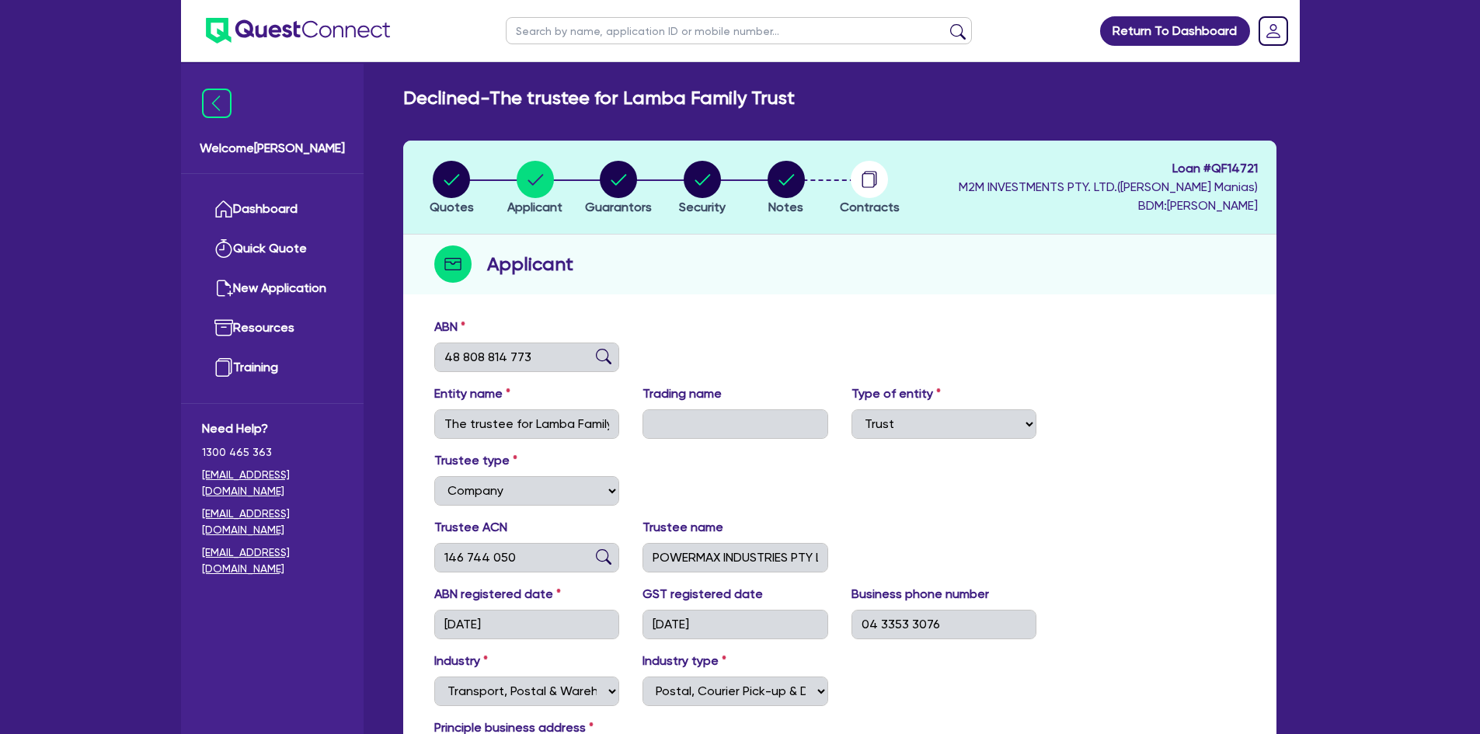
select select "INVESTMENT_PROPERTY"
select select "HOUSEHOLD_PERSONAL"
select select "OTHER"
select select "MORTGAGE"
select select "INVESTMENT_PROPERTY_LOAN"
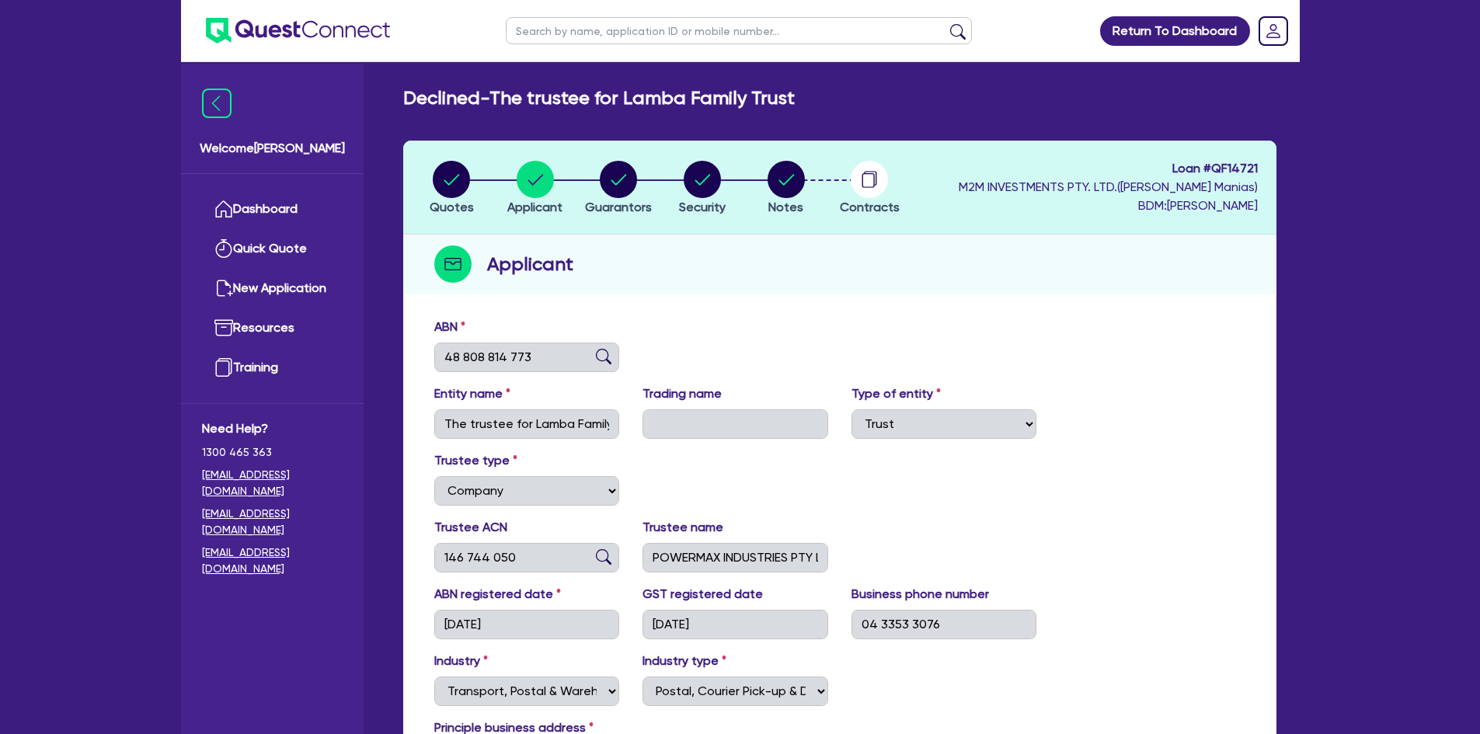
select select "CREDIT_CARD"
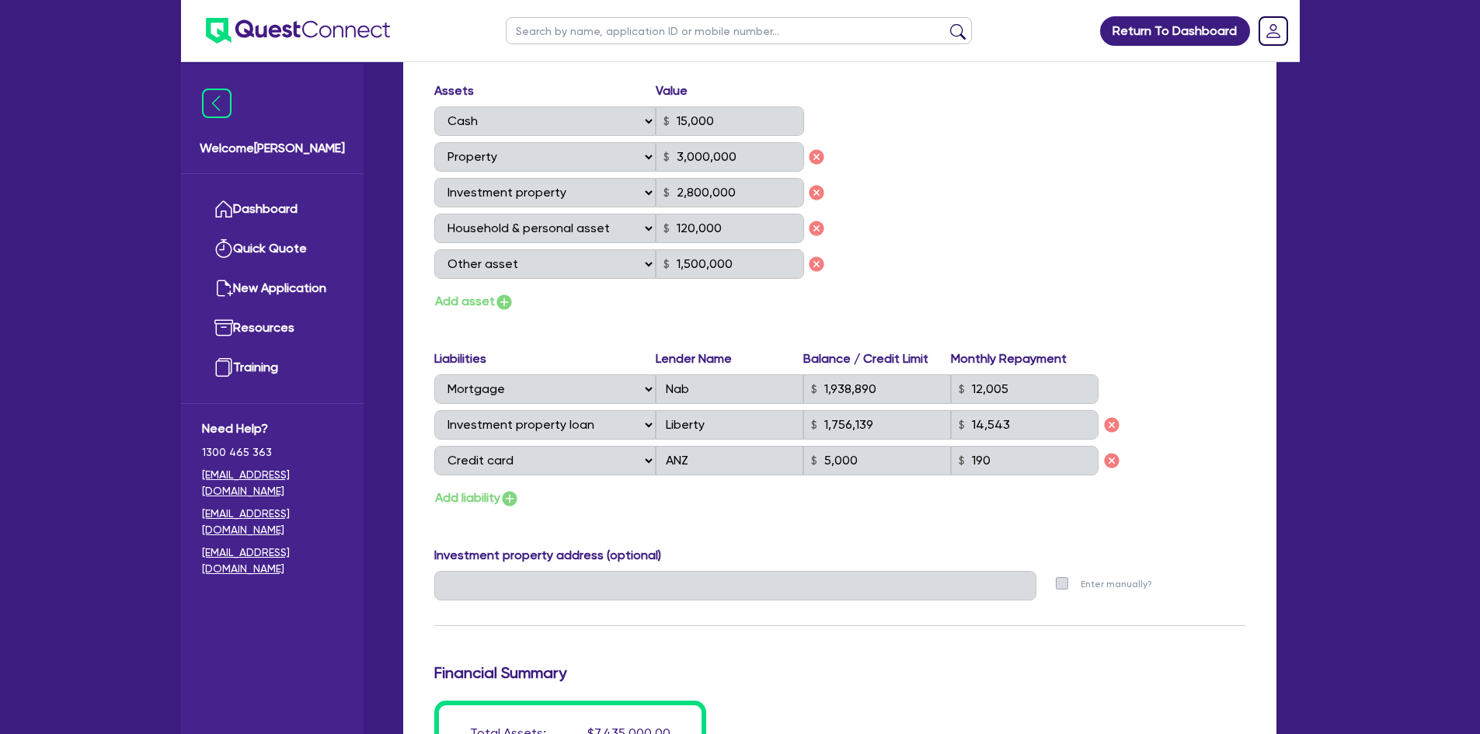
scroll to position [1243, 0]
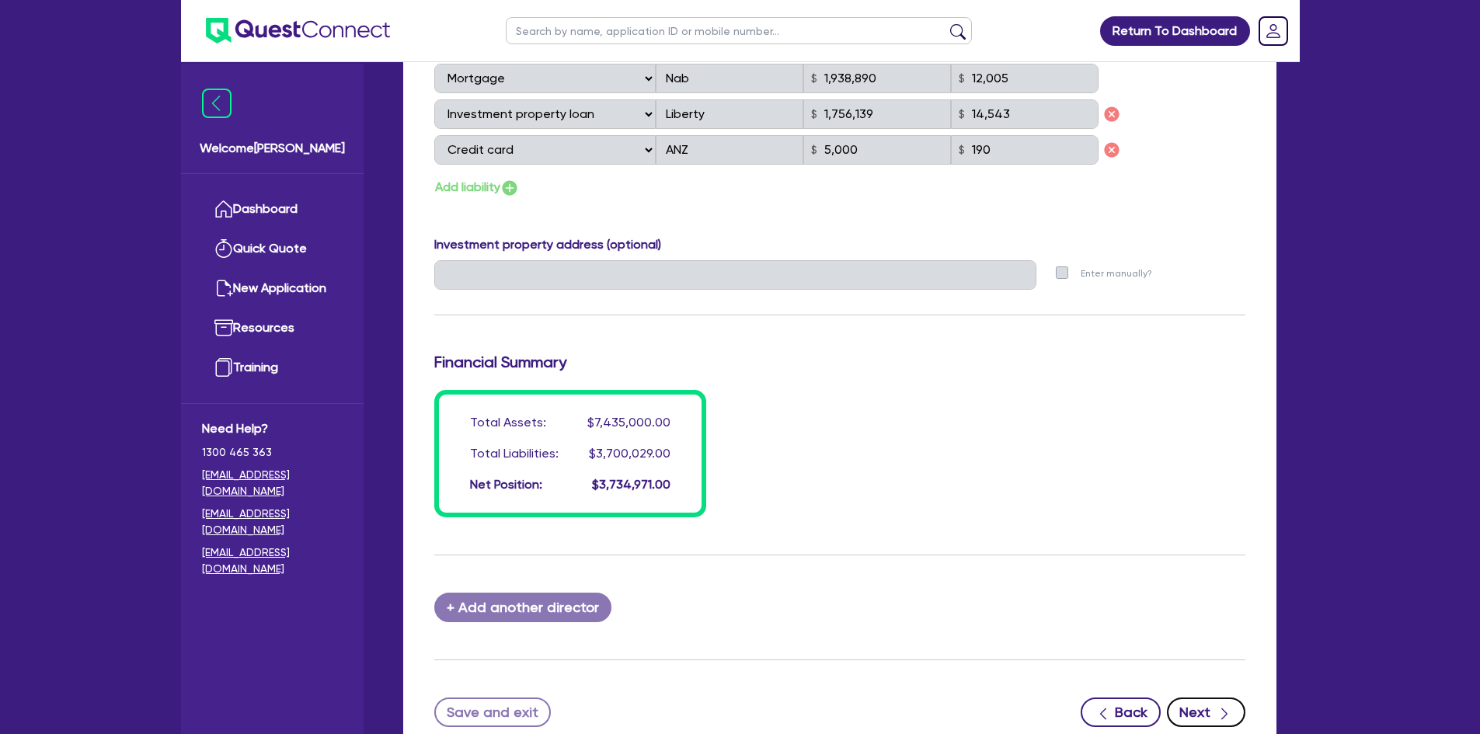
click at [1210, 709] on button "Next" at bounding box center [1206, 713] width 78 height 30
select select "PRIMARY_ASSETS"
select select "YELLOW_GOODS_AND_EXCAVATORS"
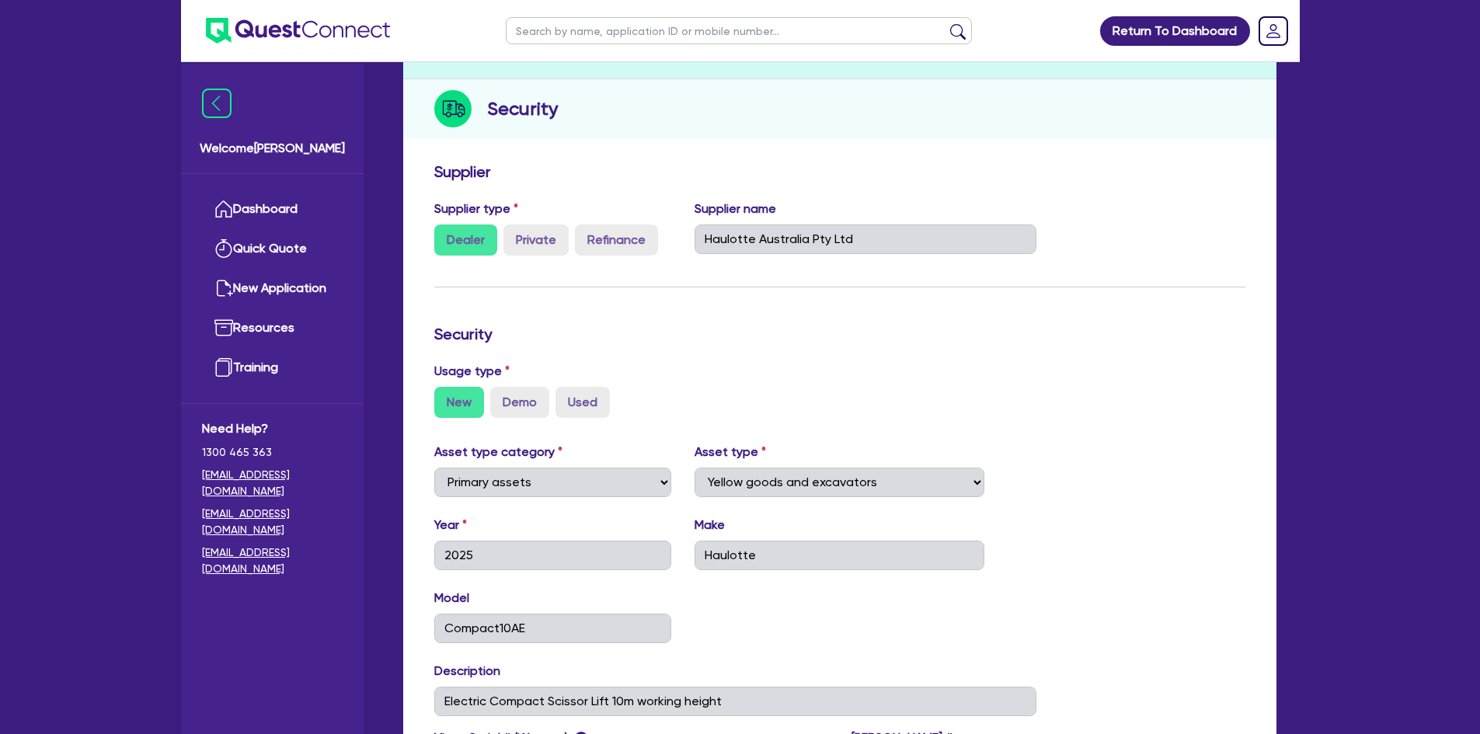
scroll to position [397, 0]
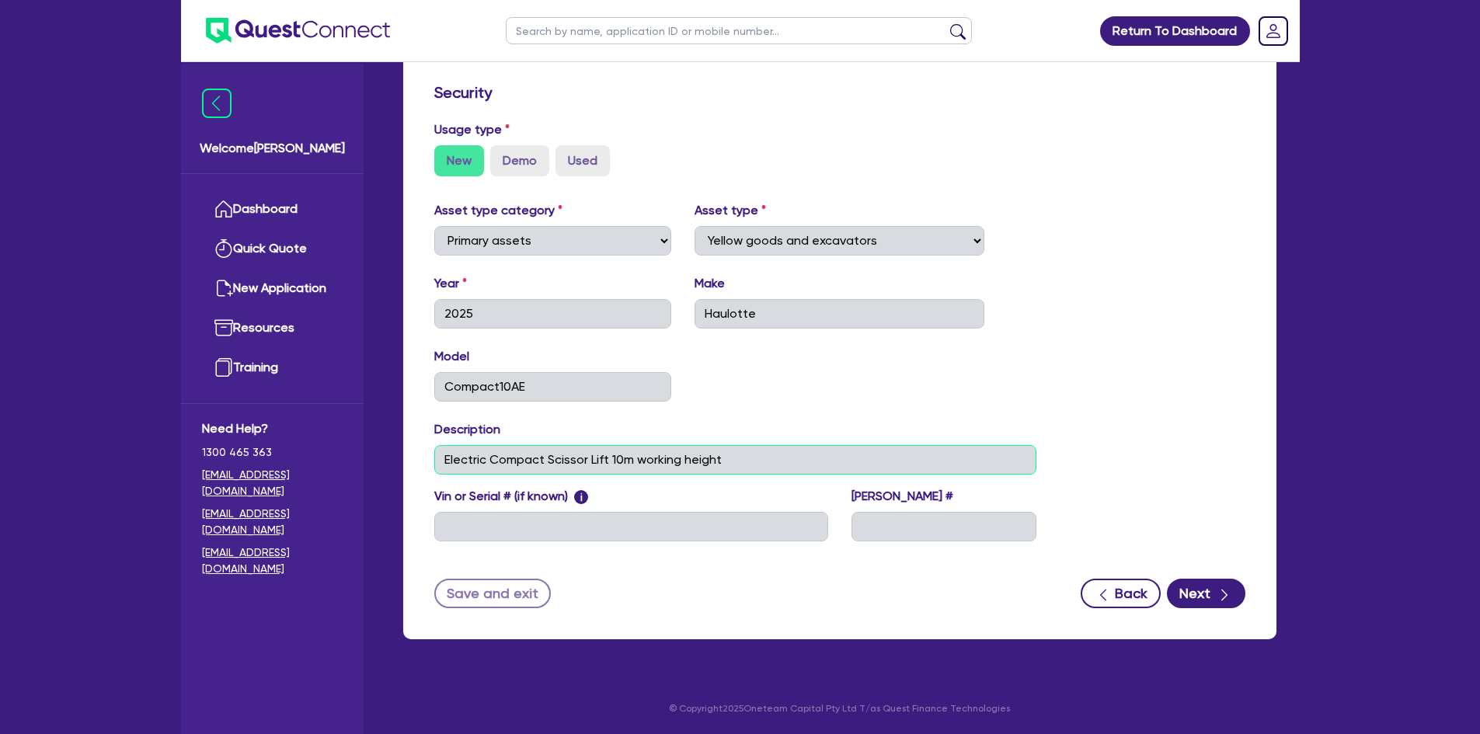
drag, startPoint x: 733, startPoint y: 462, endPoint x: 519, endPoint y: 445, distance: 215.1
click at [519, 445] on input "Electric Compact Scissor Lift 10m working height" at bounding box center [735, 460] width 603 height 30
click at [507, 420] on div "Description Electric Compact Scissor Lift 10m working height" at bounding box center [736, 447] width 626 height 54
click at [1235, 591] on button "Next" at bounding box center [1206, 594] width 78 height 30
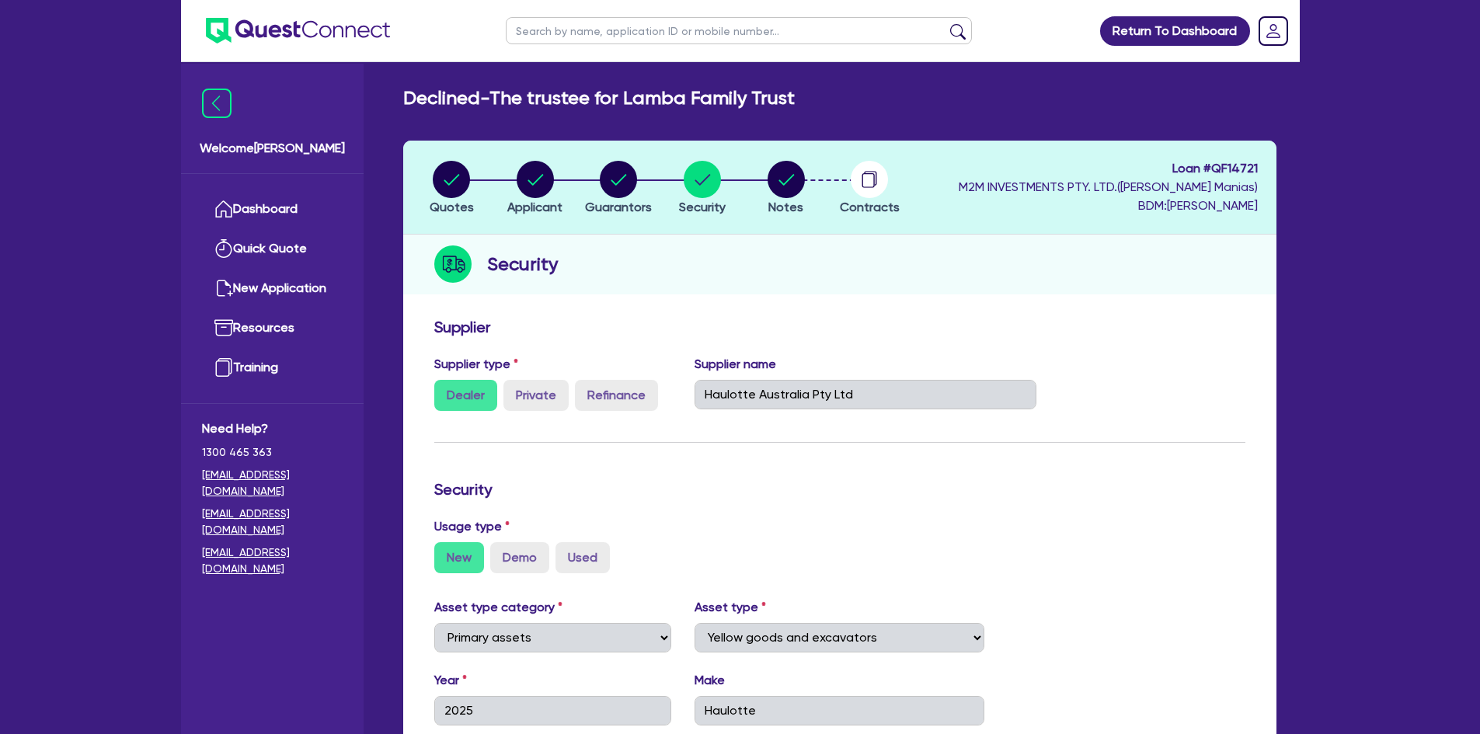
select select "Quest Finance - Own Book"
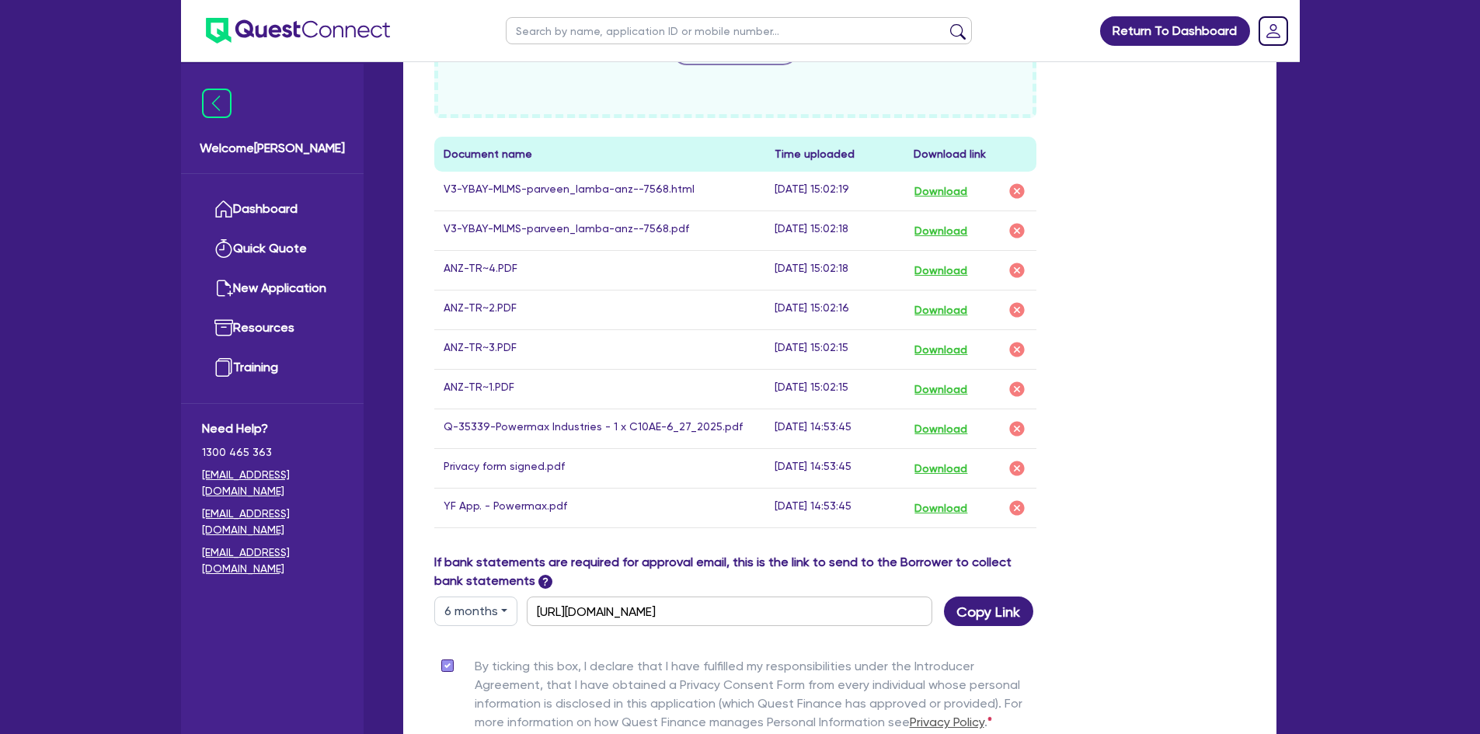
scroll to position [974, 0]
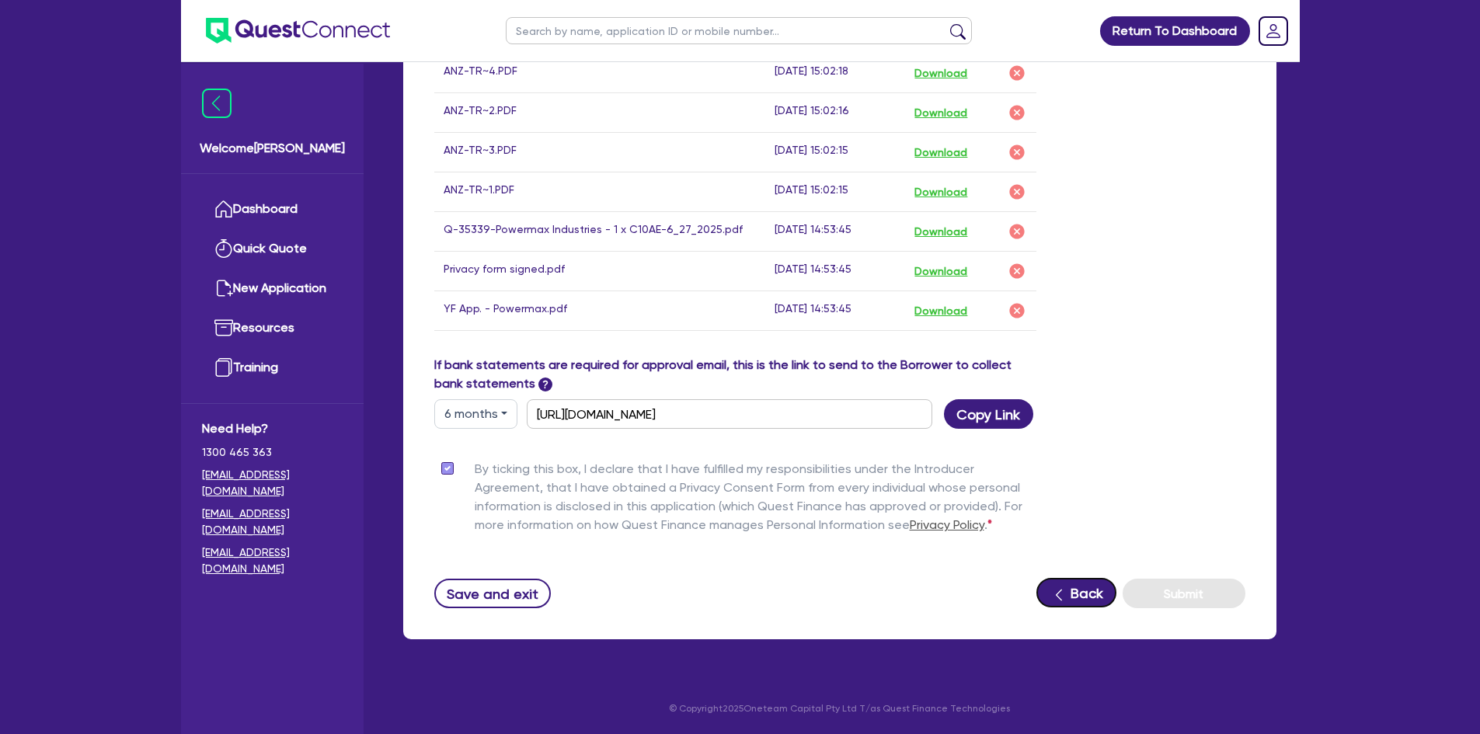
click at [1074, 590] on button "Back" at bounding box center [1077, 593] width 80 height 30
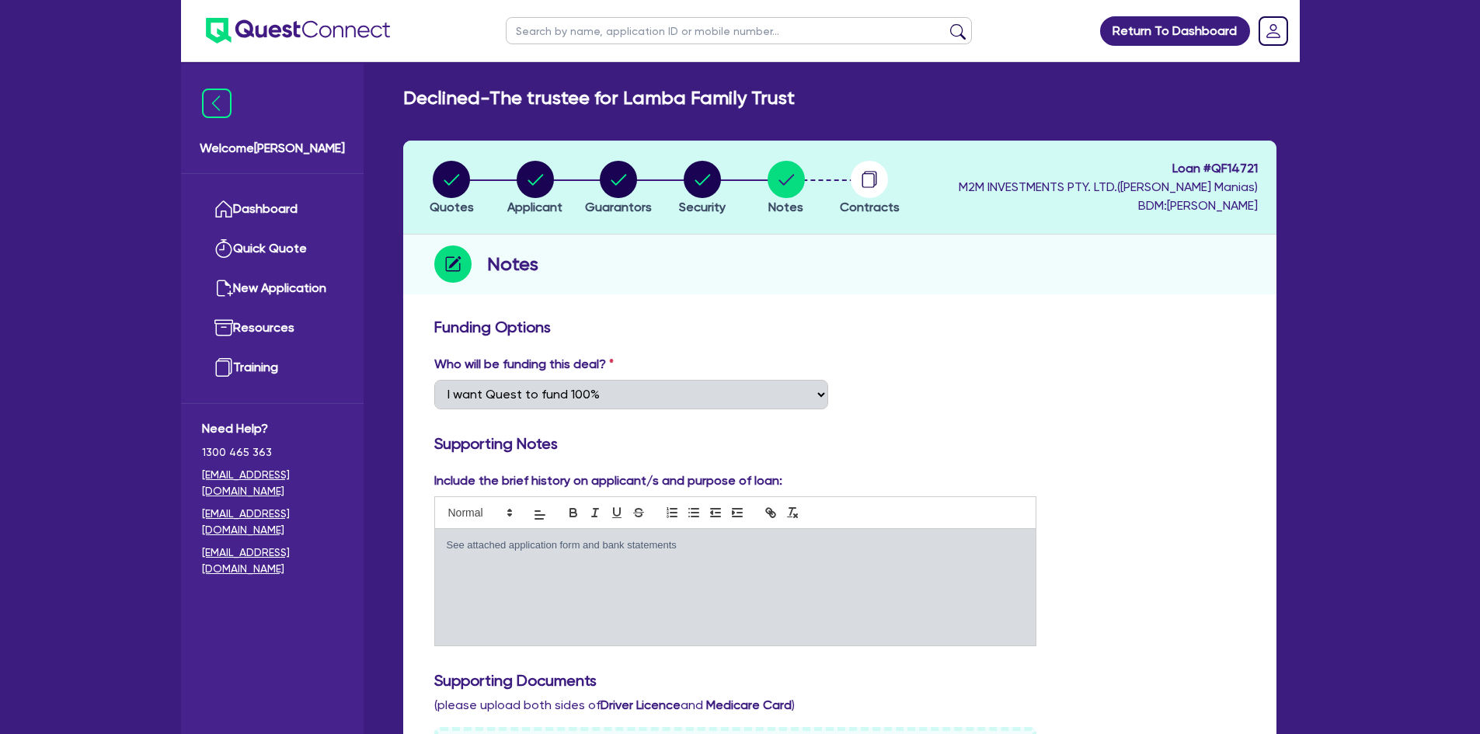
select select "PRIMARY_ASSETS"
select select "YELLOW_GOODS_AND_EXCAVATORS"
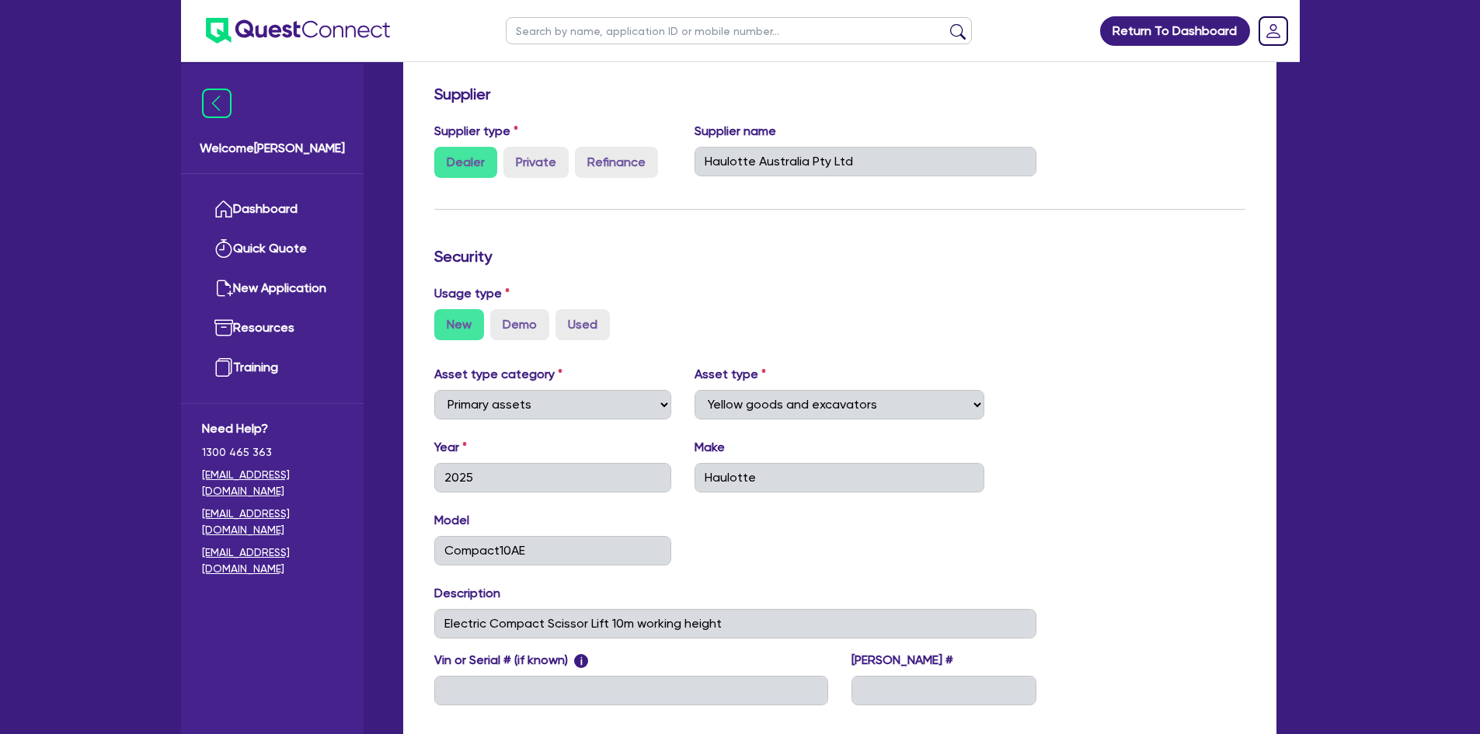
scroll to position [311, 0]
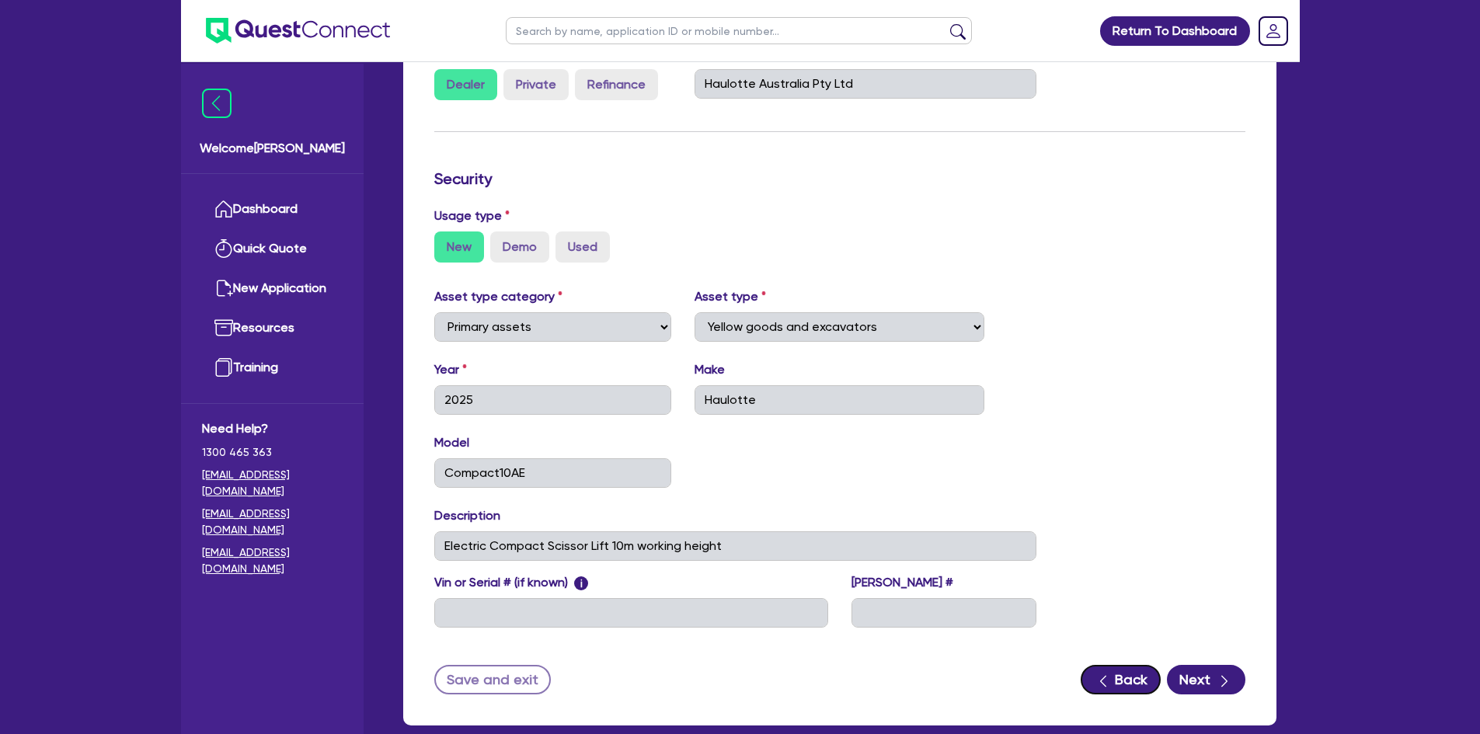
click at [1099, 678] on icon "button" at bounding box center [1104, 682] width 16 height 16
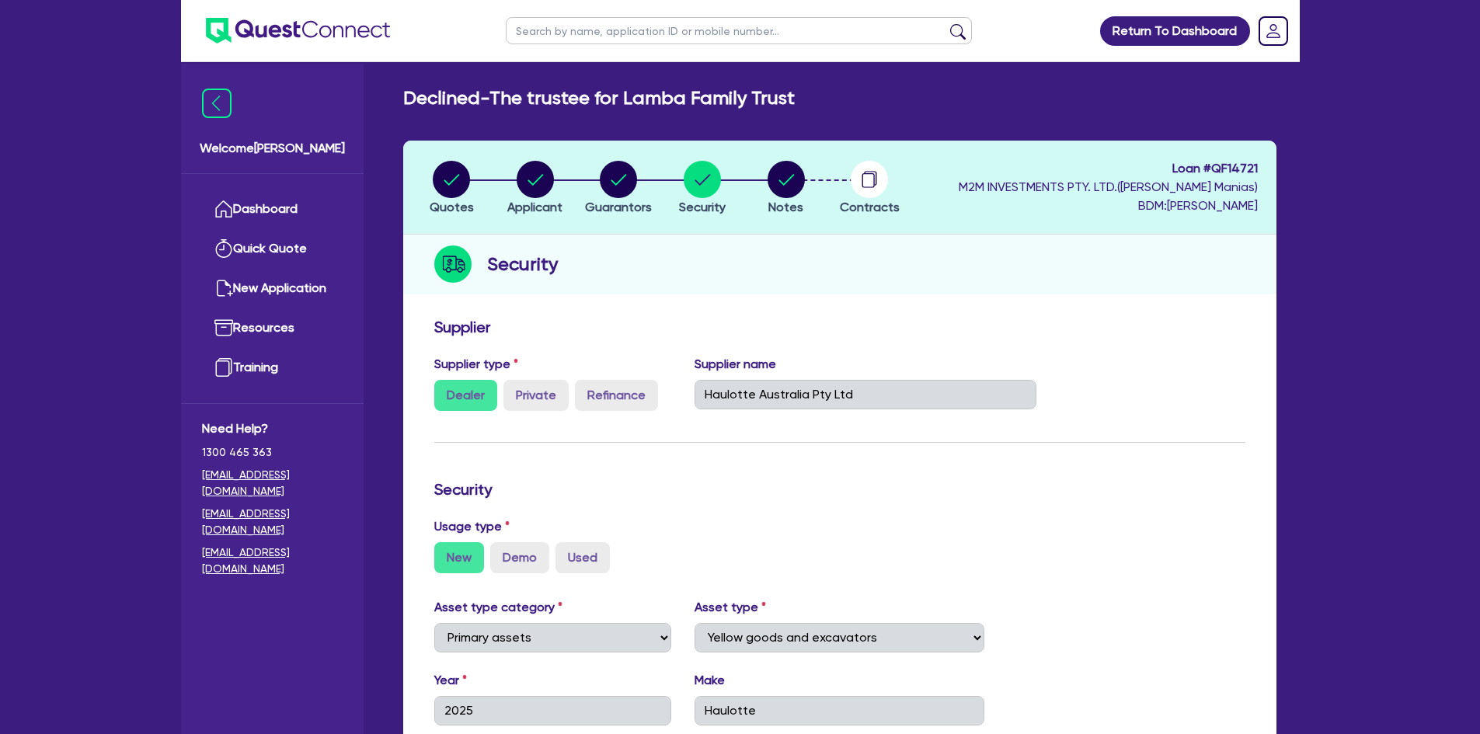
select select "MR"
select select "VIC"
select select "DE_FACTO"
select select "CASH"
select select "PROPERTY"
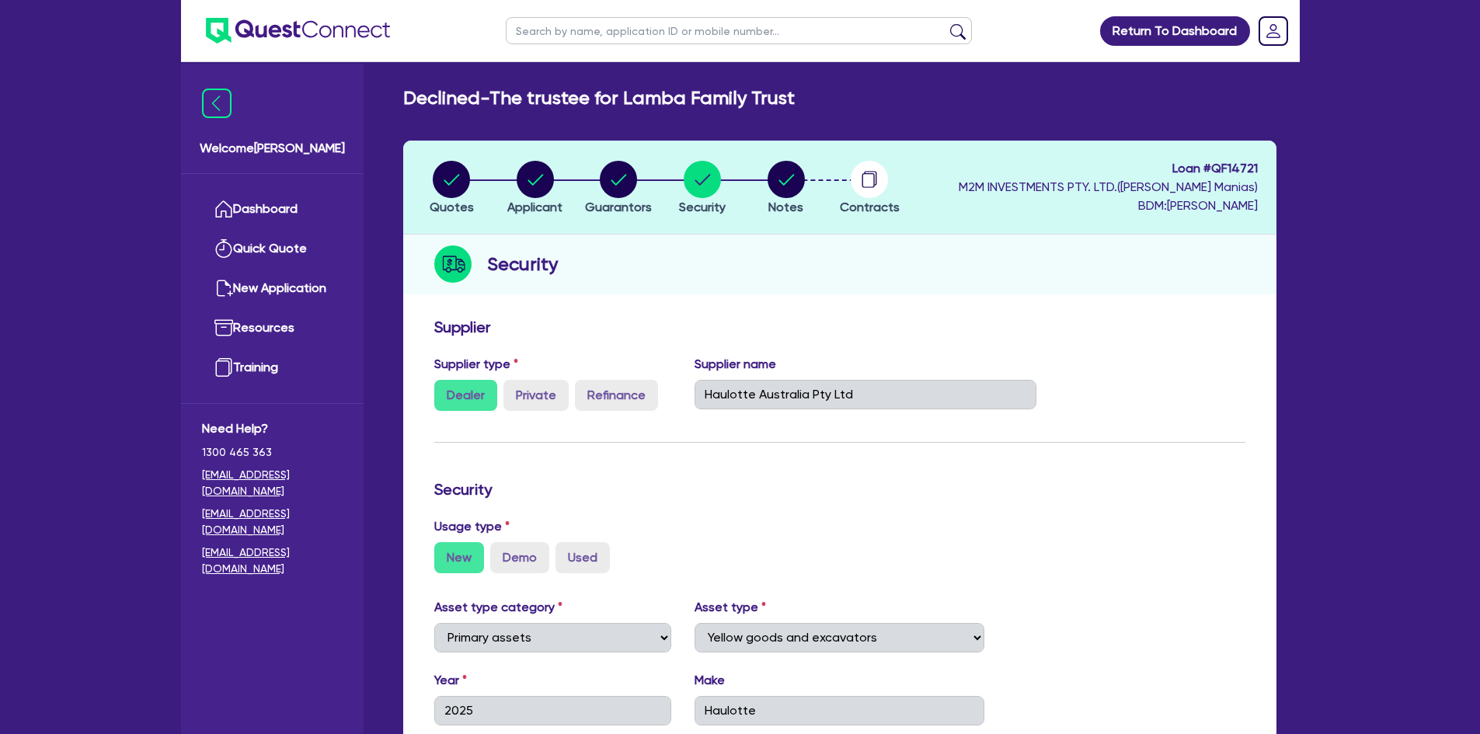
select select "INVESTMENT_PROPERTY"
select select "HOUSEHOLD_PERSONAL"
select select "OTHER"
select select "MORTGAGE"
select select "INVESTMENT_PROPERTY_LOAN"
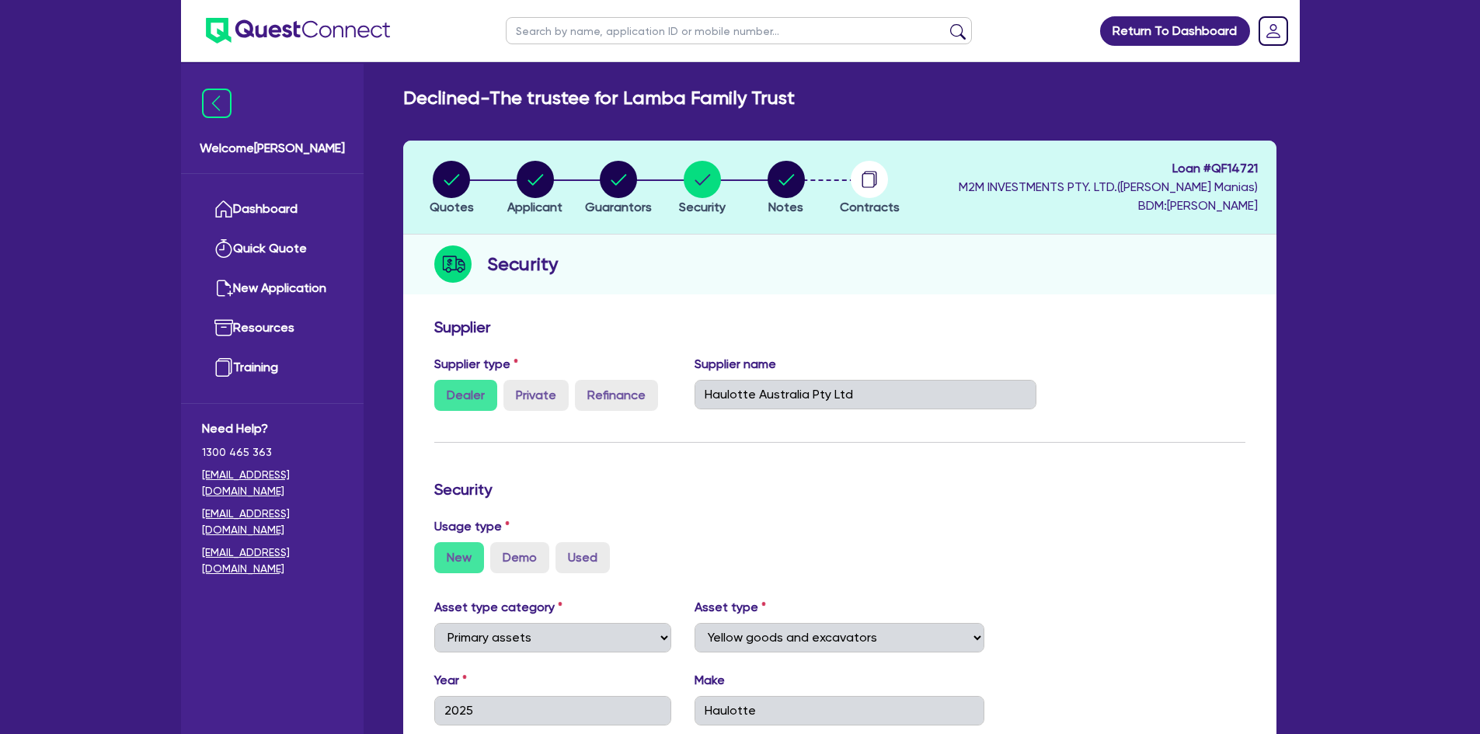
select select "CREDIT_CARD"
